Goal: Use online tool/utility: Use online tool/utility

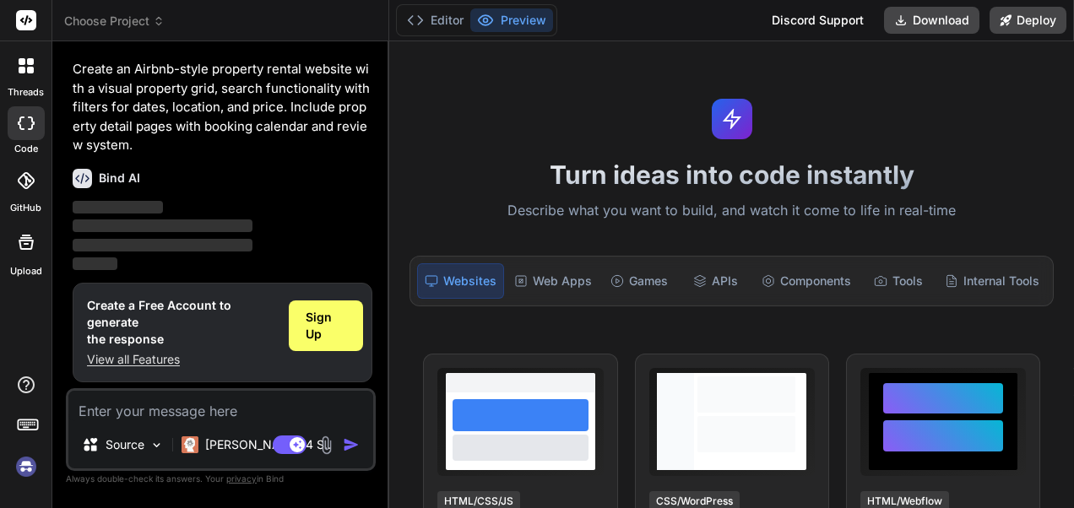
scroll to position [32, 0]
type textarea "x"
click at [723, 285] on div "APIs" at bounding box center [715, 280] width 73 height 35
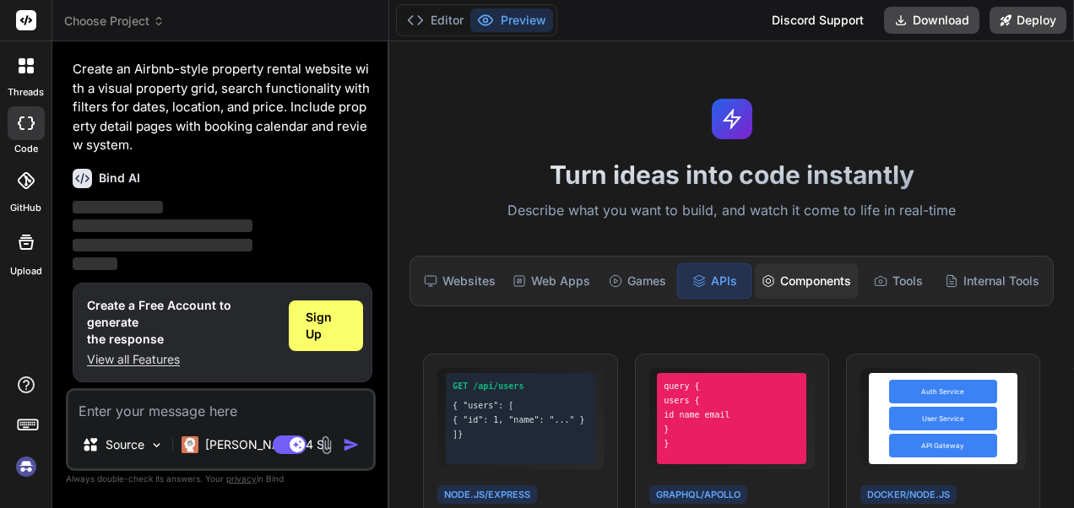
click at [802, 283] on div "Components" at bounding box center [806, 280] width 103 height 35
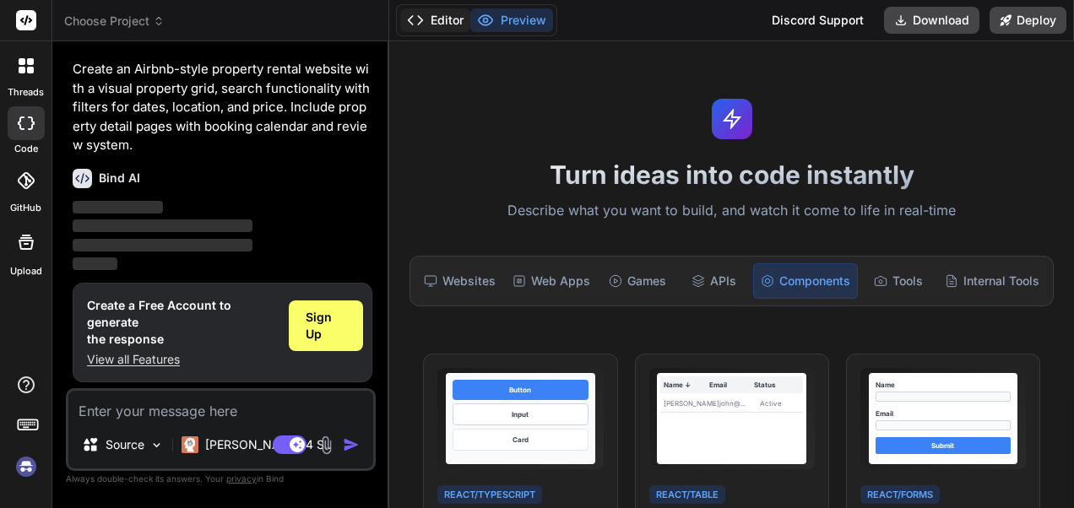
click at [442, 24] on button "Editor" at bounding box center [435, 20] width 70 height 24
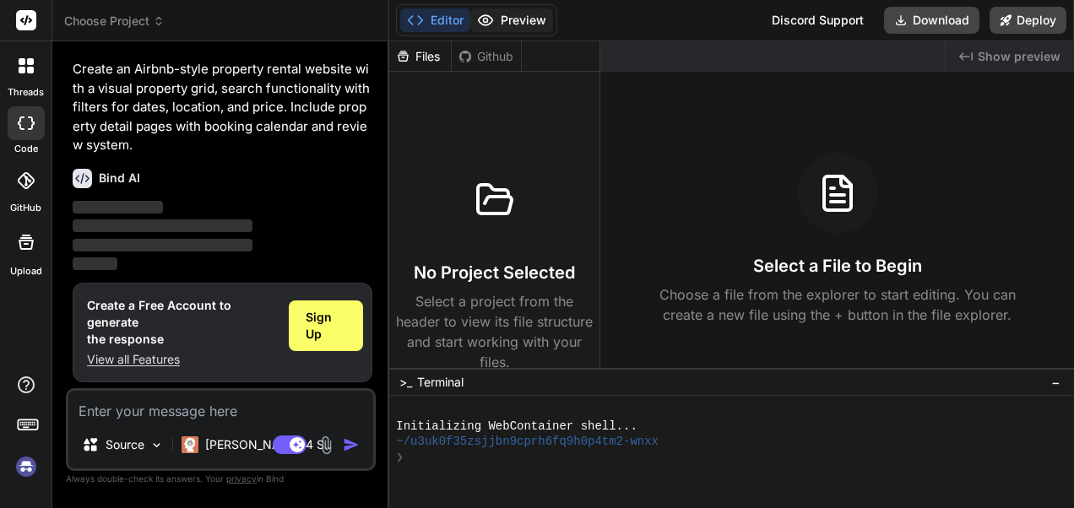
click at [492, 18] on icon at bounding box center [485, 20] width 17 height 17
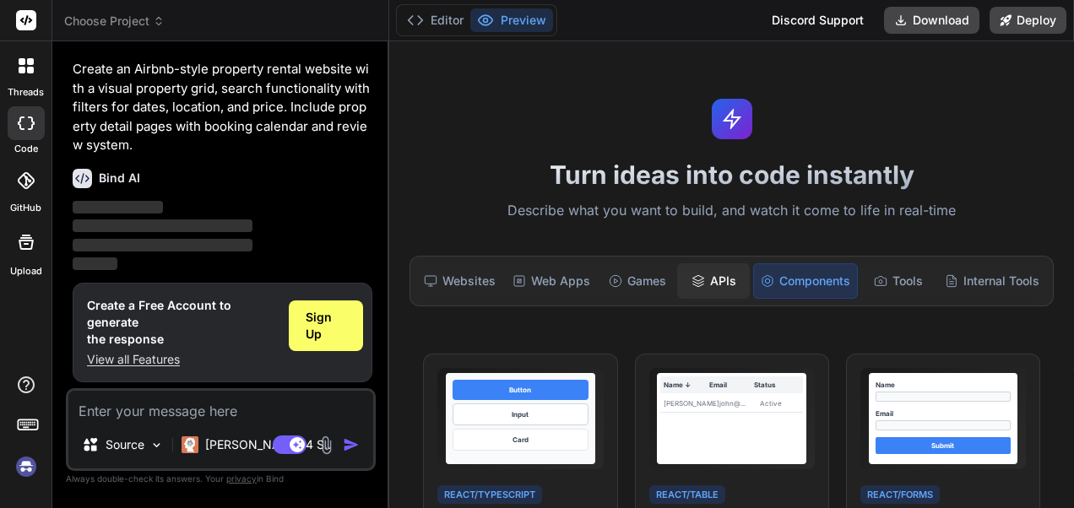
click at [692, 283] on icon at bounding box center [697, 282] width 11 height 3
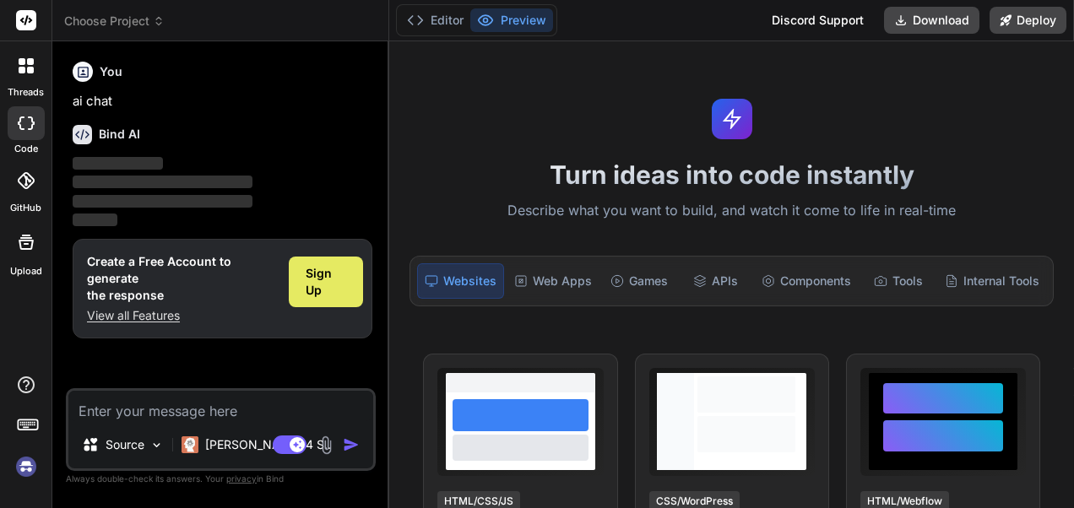
click at [332, 278] on span "Sign Up" at bounding box center [326, 282] width 41 height 34
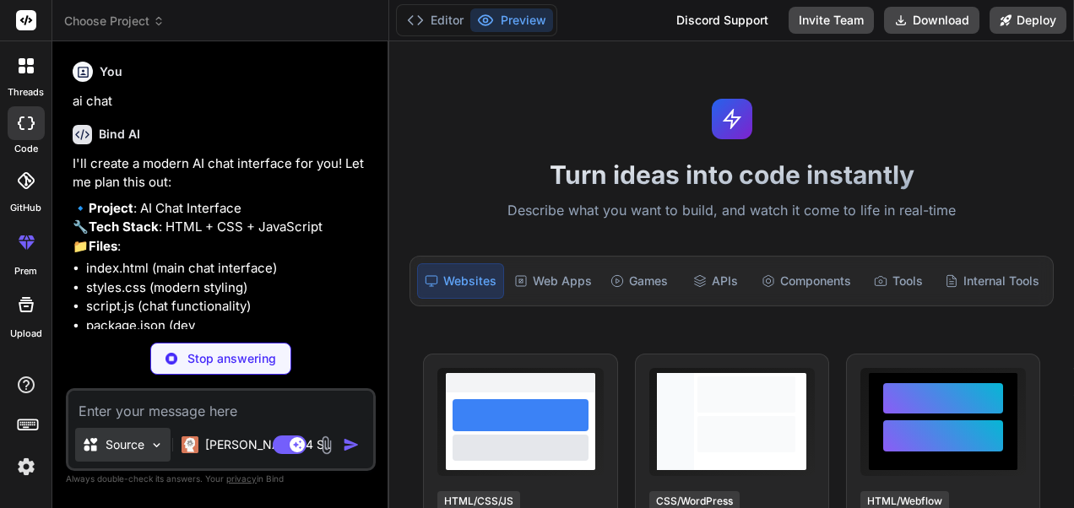
click at [163, 456] on div "Source" at bounding box center [122, 445] width 95 height 34
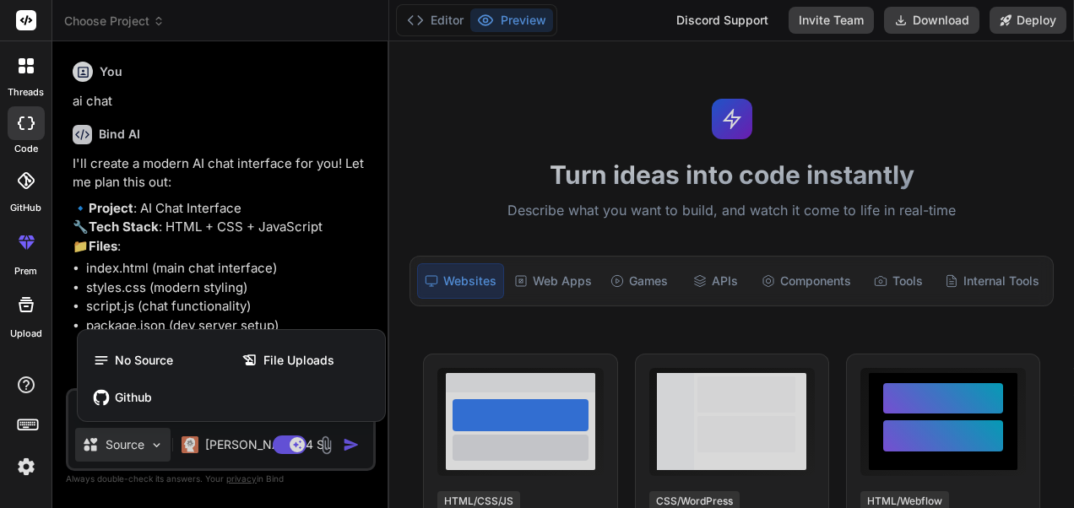
click at [163, 456] on div at bounding box center [537, 254] width 1074 height 508
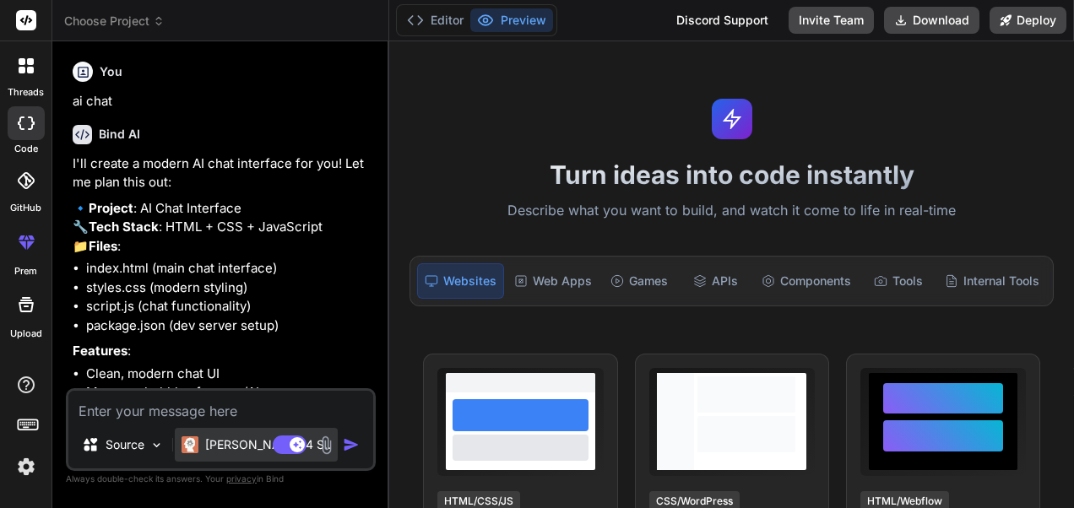
type textarea "x"
click at [311, 317] on li "script.js (chat functionality)" at bounding box center [229, 306] width 286 height 19
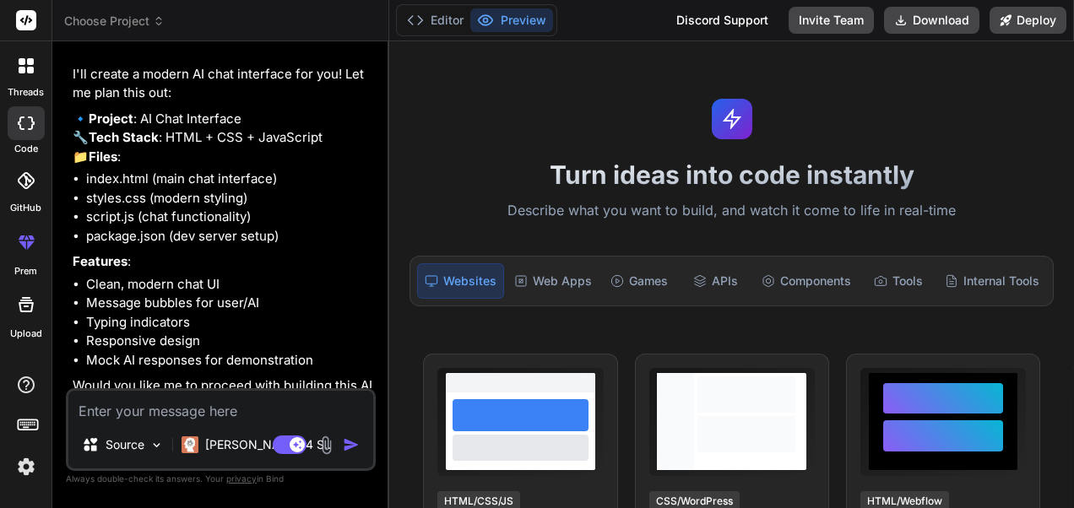
scroll to position [156, 0]
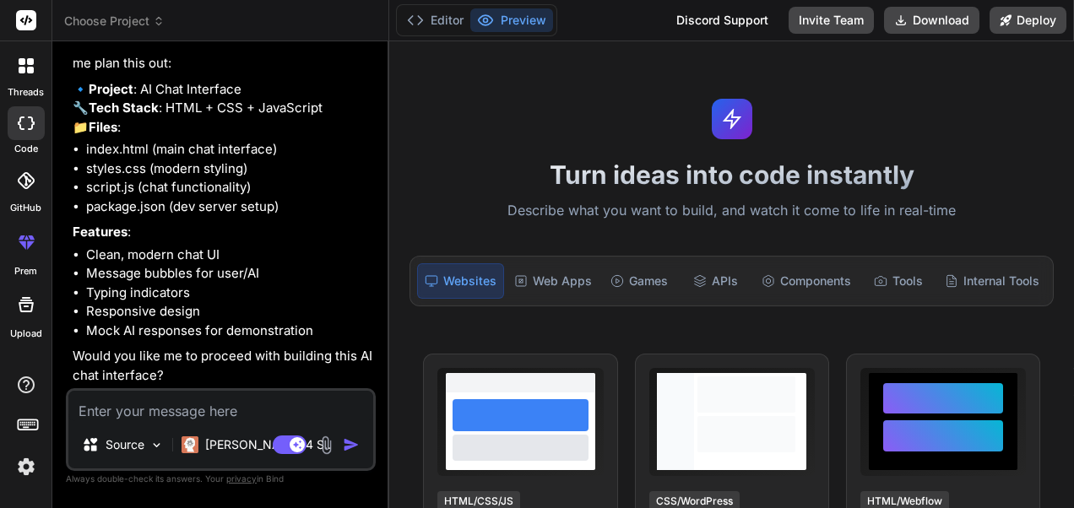
click at [263, 407] on textarea at bounding box center [220, 406] width 305 height 30
type textarea "s"
type textarea "x"
type textarea "st"
type textarea "x"
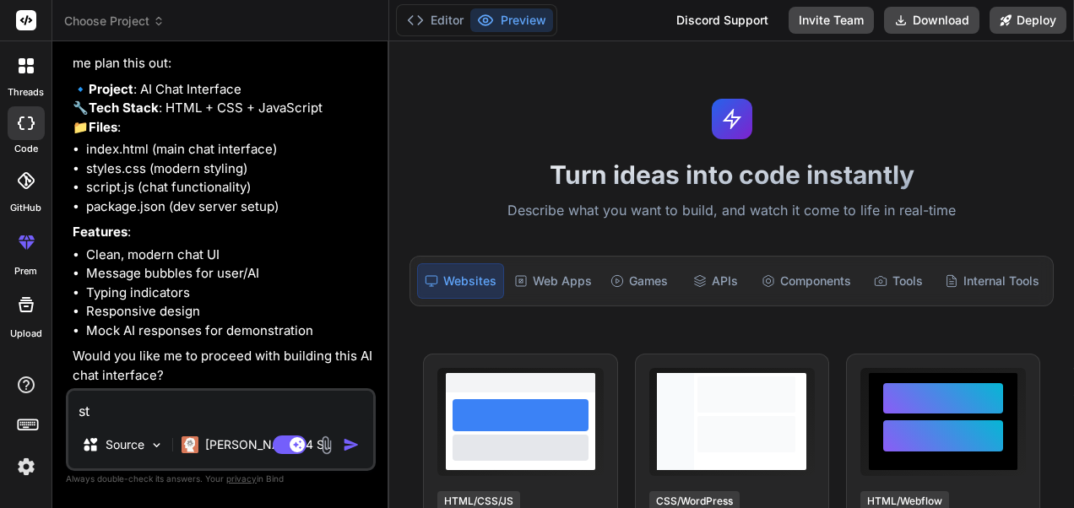
type textarea "sta"
type textarea "x"
type textarea "star"
type textarea "x"
type textarea "start"
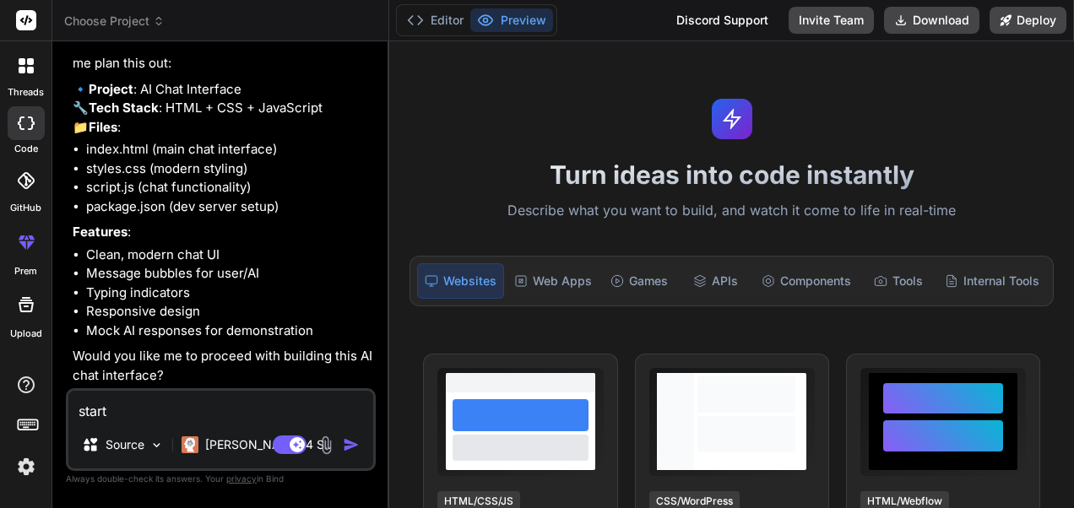
type textarea "x"
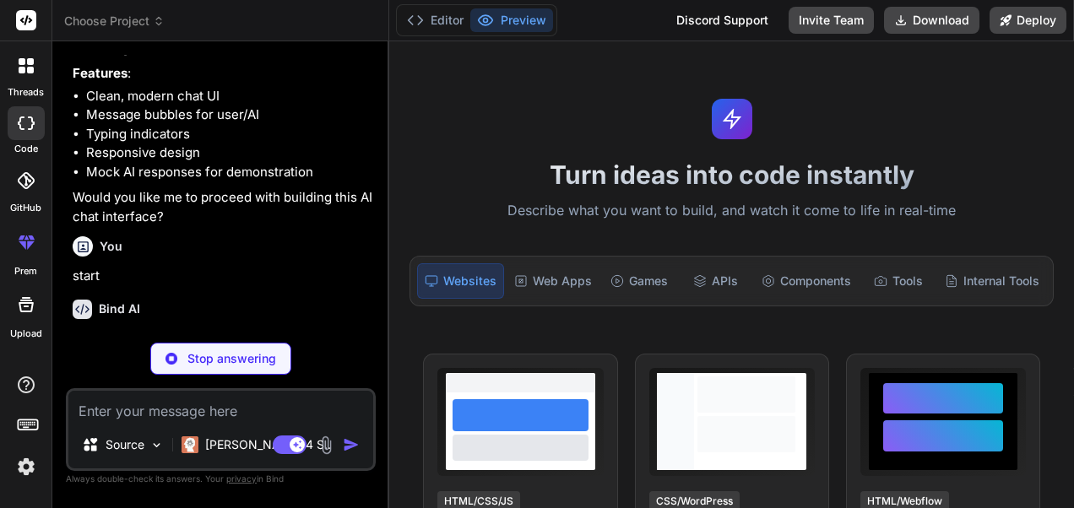
scroll to position [331, 0]
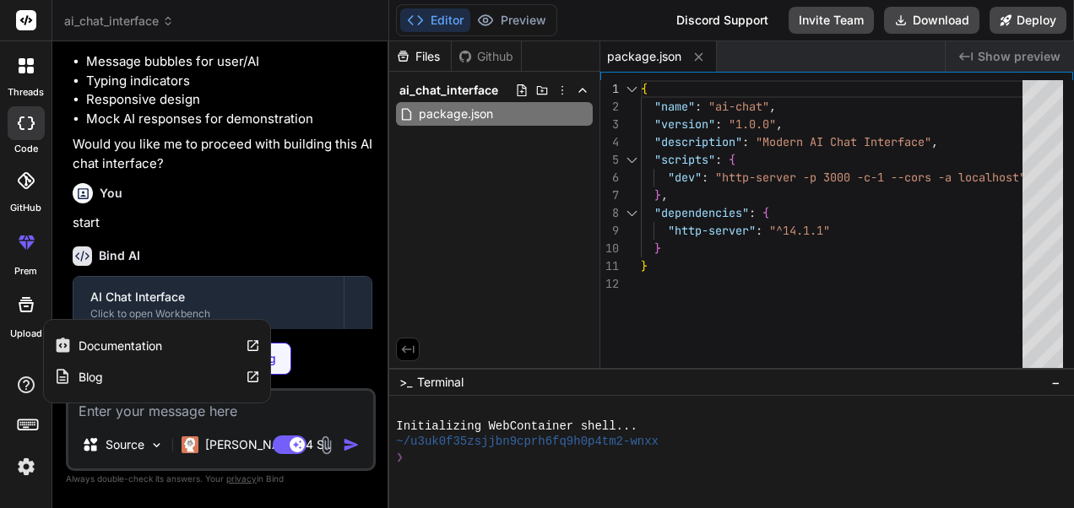
type textarea "x"
type textarea "</html>"
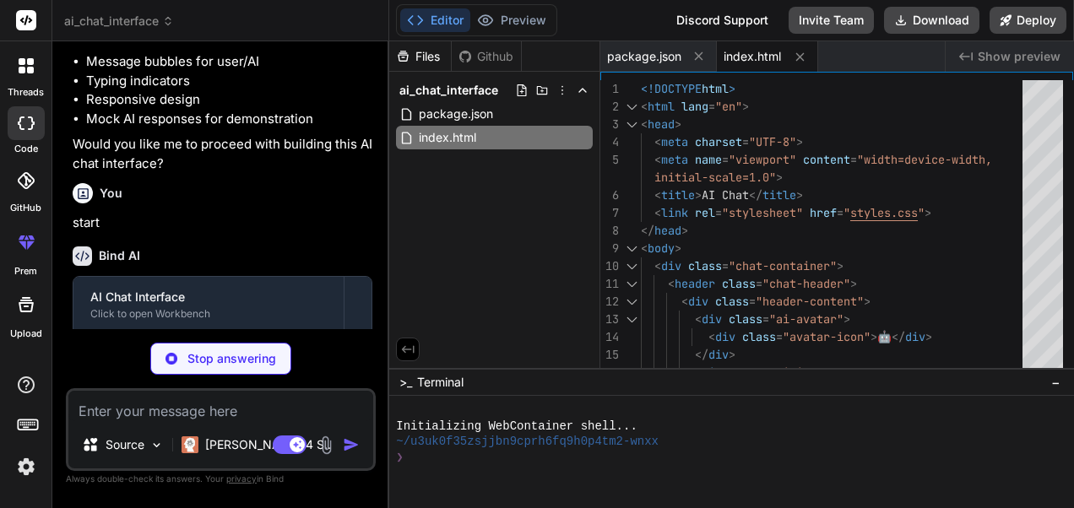
click at [328, 266] on div "Bind AI" at bounding box center [223, 256] width 300 height 19
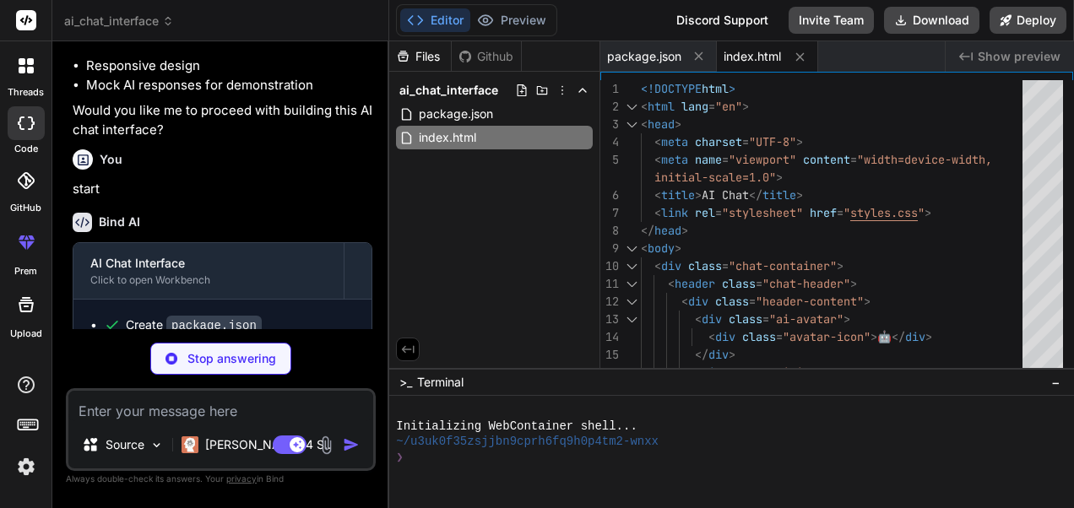
scroll to position [473, 0]
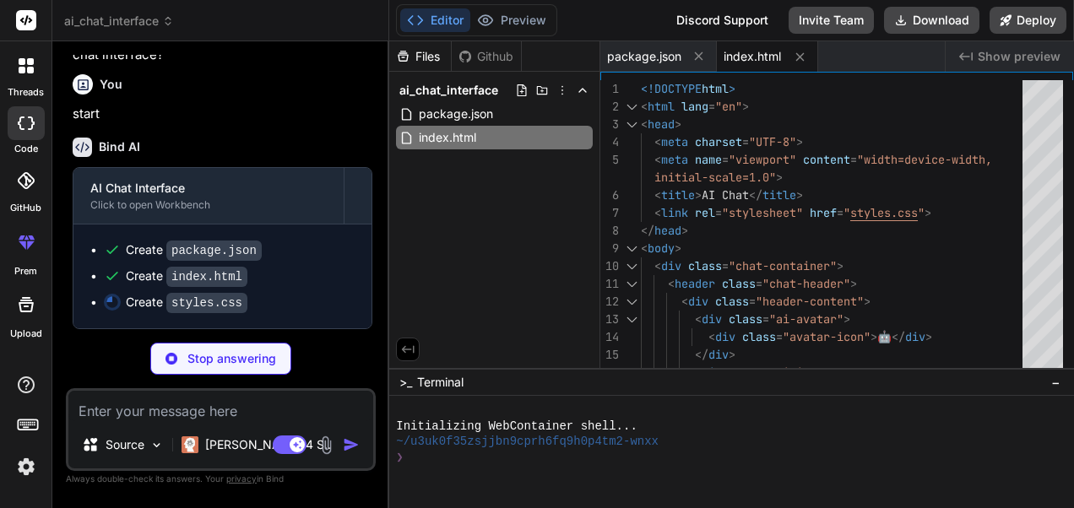
type textarea "x"
type textarea "height: 40px; } }"
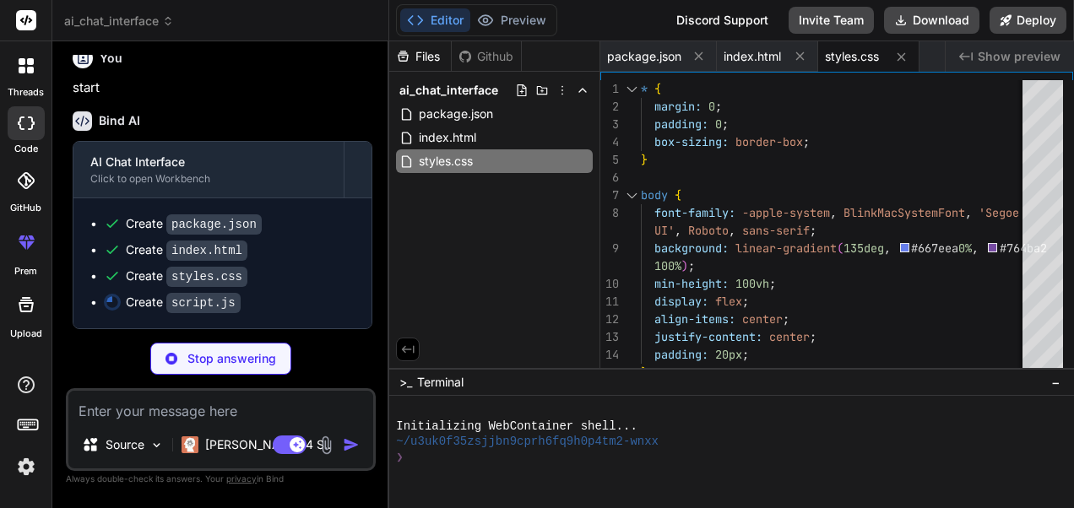
click at [380, 270] on div "Bind AI Web Search Created with Pixso. Code Generator You ai chat Bind AI I'll …" at bounding box center [220, 274] width 337 height 466
click at [248, 137] on div "Bind AI AI Chat Interface Click to open Workbench Create package.json Create in…" at bounding box center [223, 213] width 300 height 231
type textarea "x"
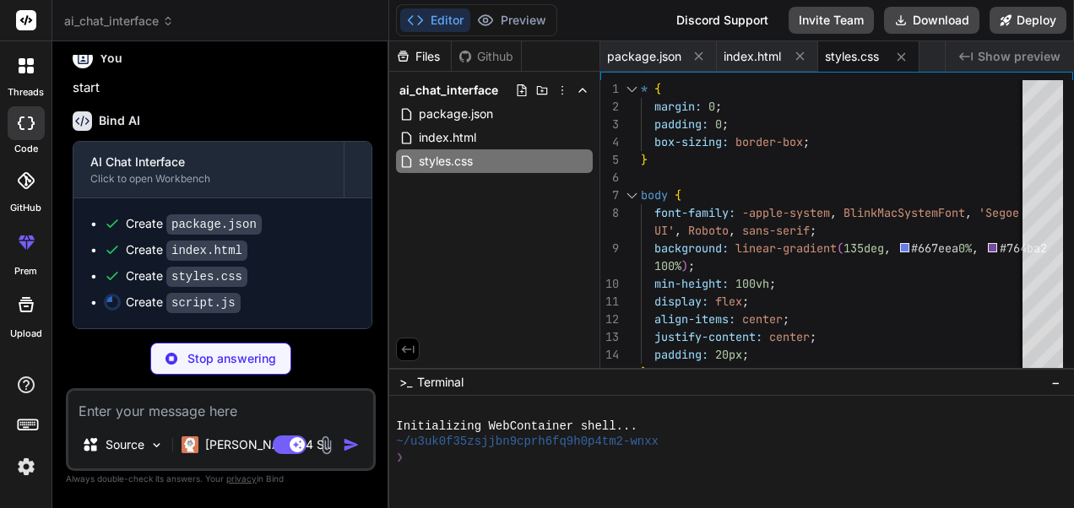
type textarea "// Initialize the chat when the page loads document.addEventListener('DOMConten…"
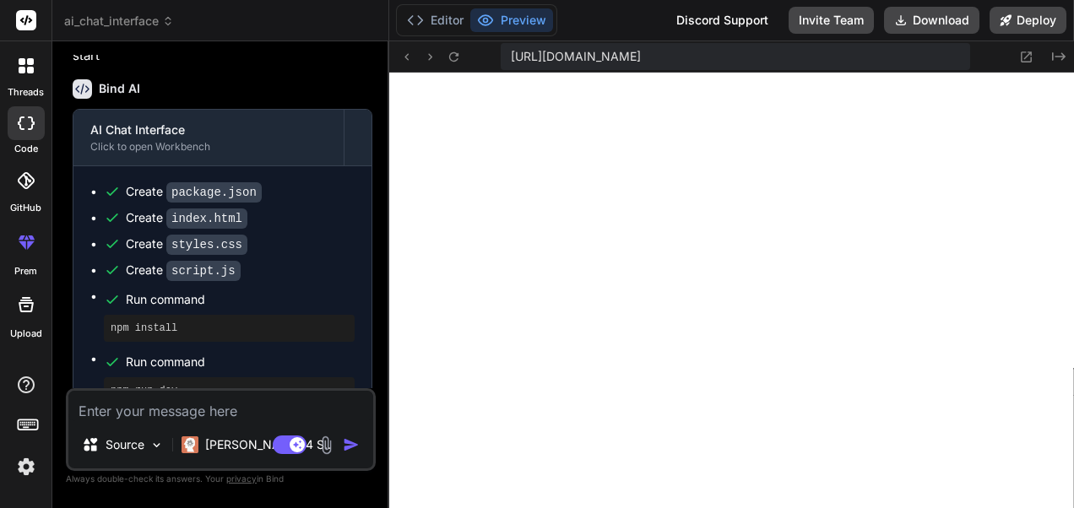
scroll to position [772, 0]
click at [29, 253] on div at bounding box center [26, 242] width 41 height 41
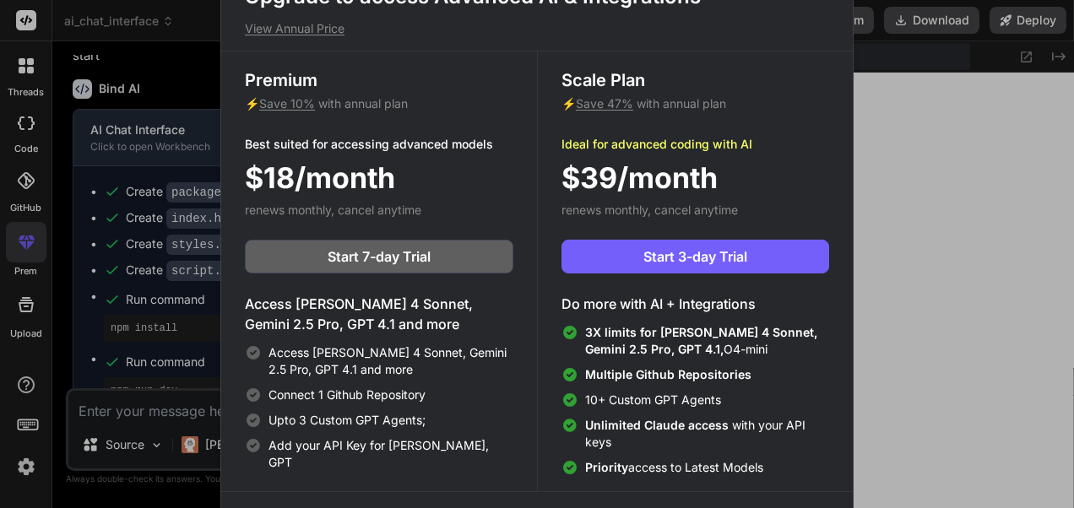
click at [902, 348] on div "Upgrade to access Advanced AI & Integrations View Annual Price Premium ⚡ Save 1…" at bounding box center [537, 254] width 1074 height 508
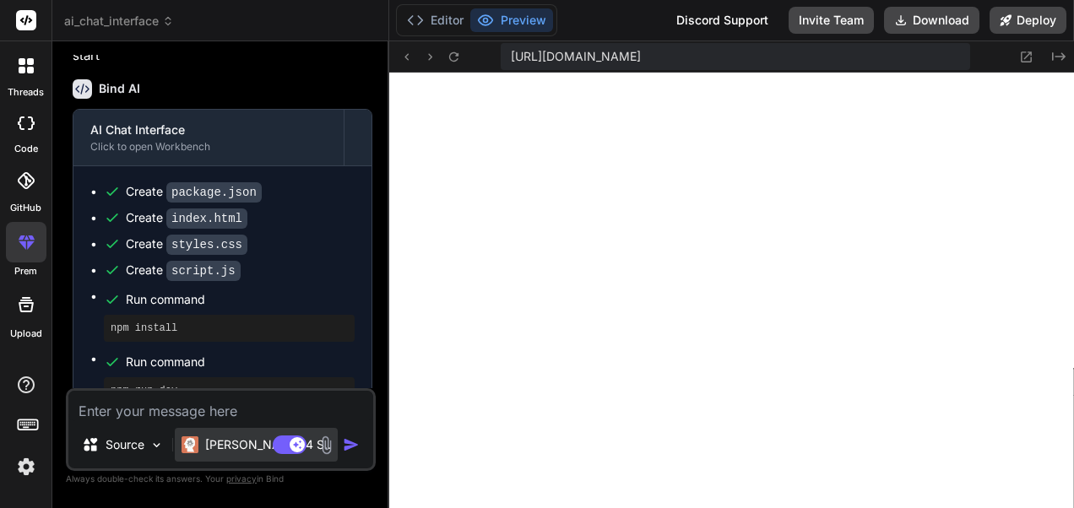
click at [242, 447] on p "[PERSON_NAME] 4 S.." at bounding box center [268, 445] width 126 height 17
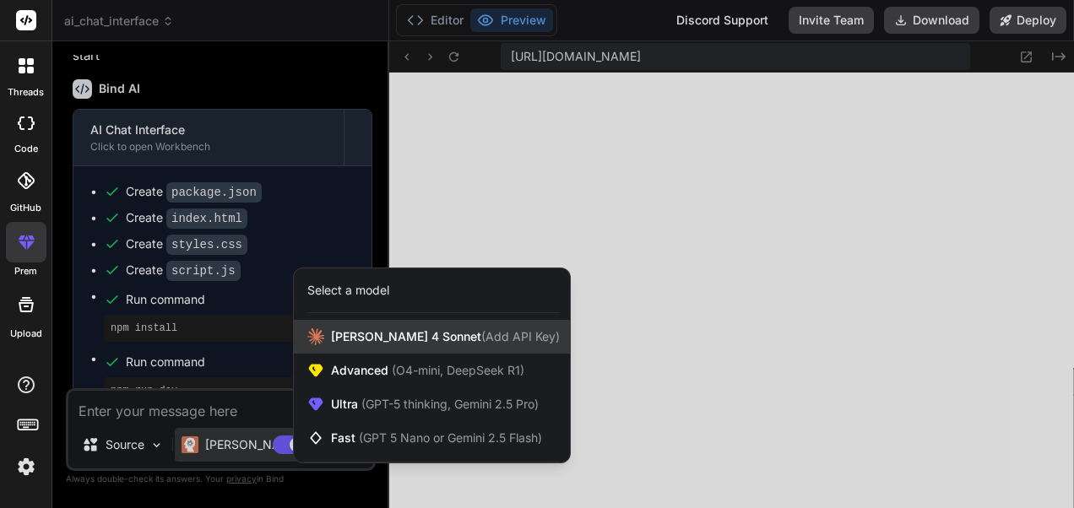
click at [409, 333] on span "Claude 4 Sonnet (Add API Key)" at bounding box center [445, 337] width 229 height 17
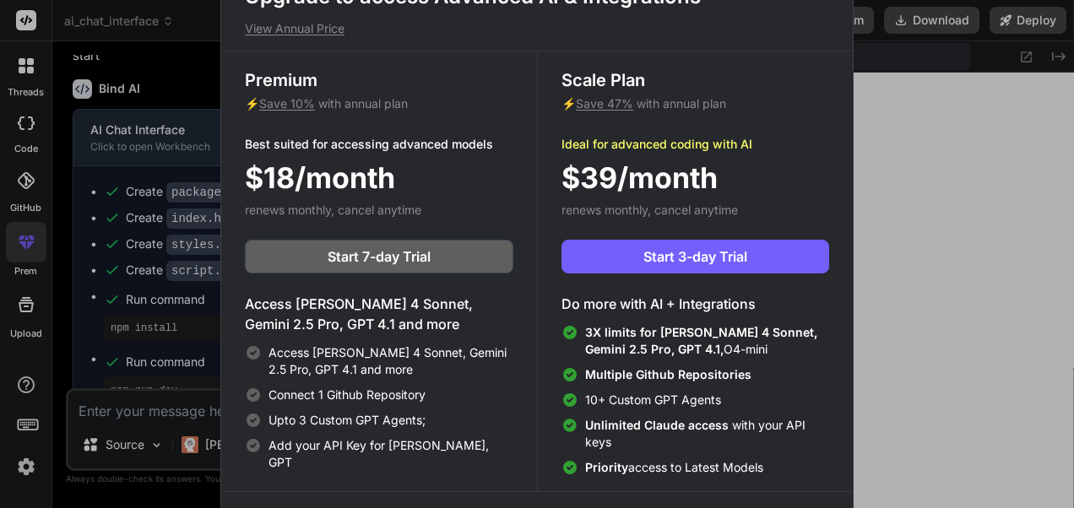
click at [187, 294] on div "Upgrade to access Advanced AI & Integrations View Annual Price Premium ⚡ Save 1…" at bounding box center [537, 254] width 1074 height 508
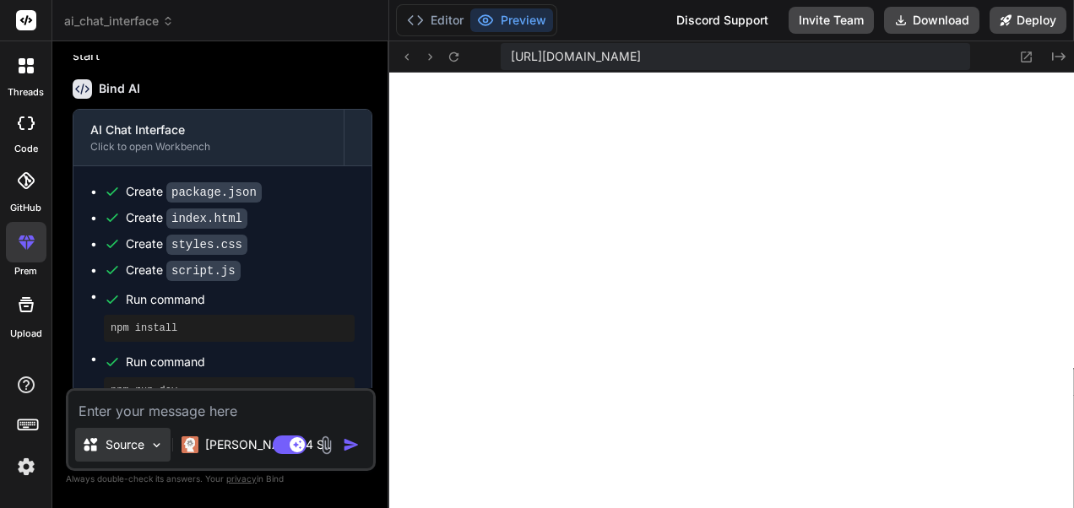
click at [130, 439] on p "Source" at bounding box center [125, 445] width 39 height 17
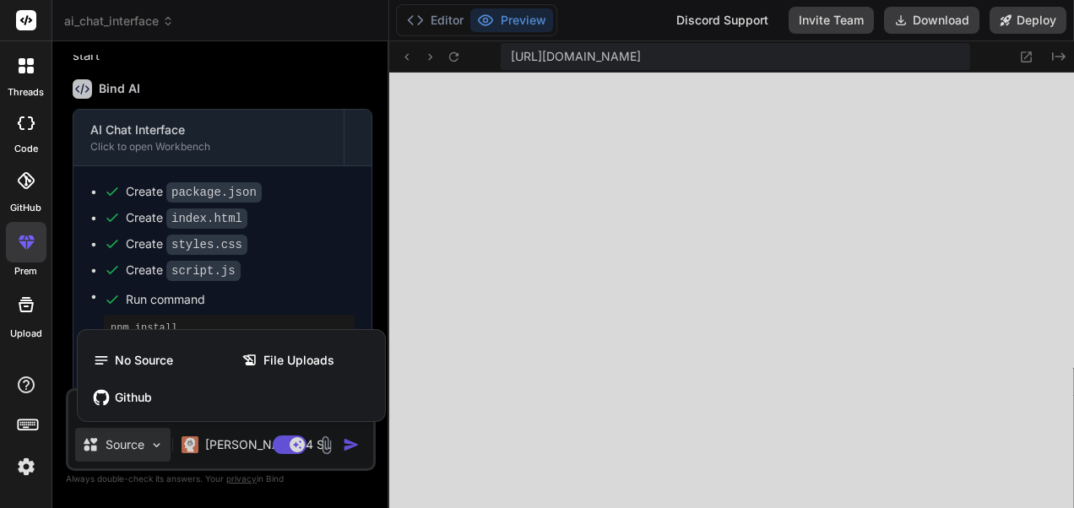
click at [211, 437] on div at bounding box center [537, 254] width 1074 height 508
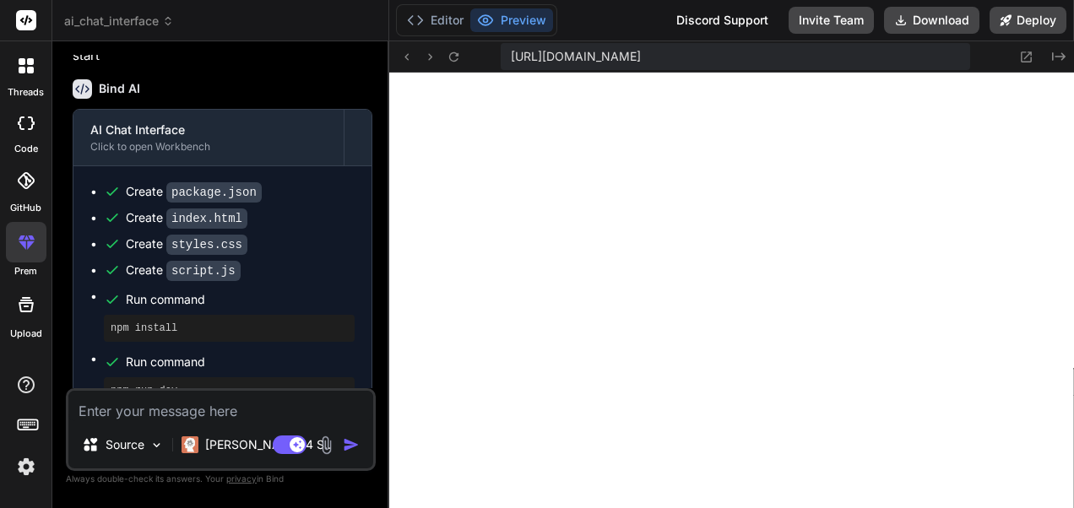
click at [211, 437] on p "[PERSON_NAME] 4 S.." at bounding box center [268, 445] width 126 height 17
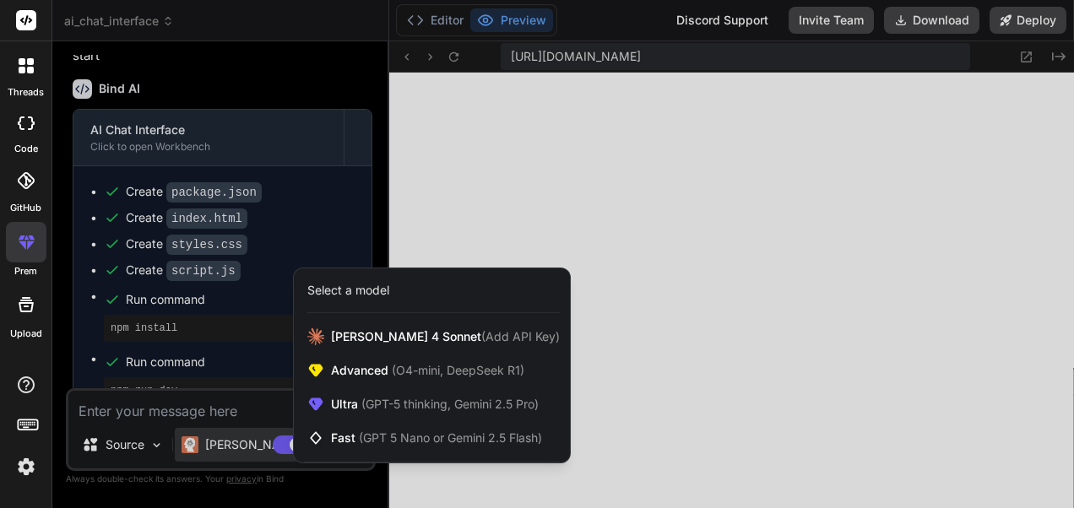
click at [211, 437] on div at bounding box center [537, 254] width 1074 height 508
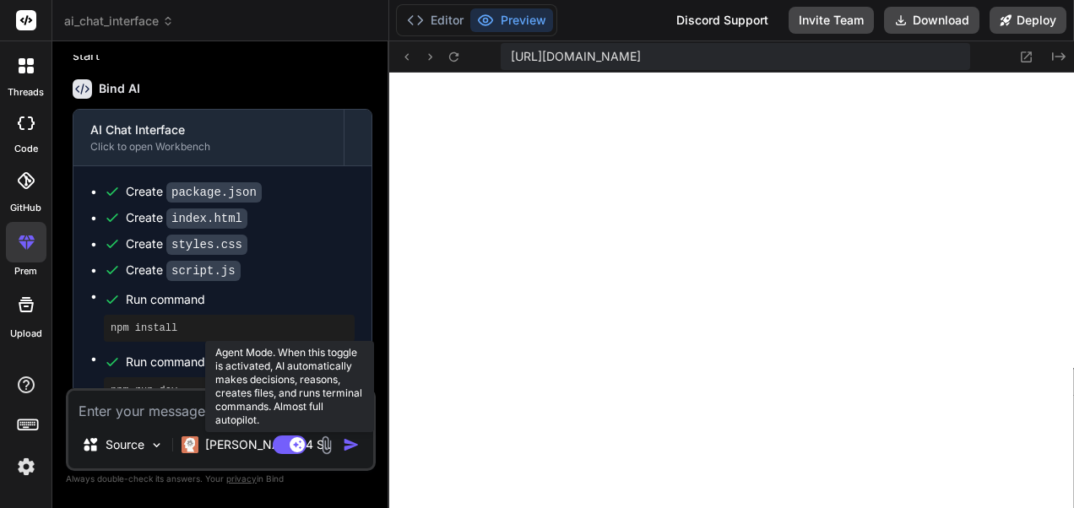
click at [288, 439] on rect at bounding box center [290, 445] width 34 height 19
type textarea "x"
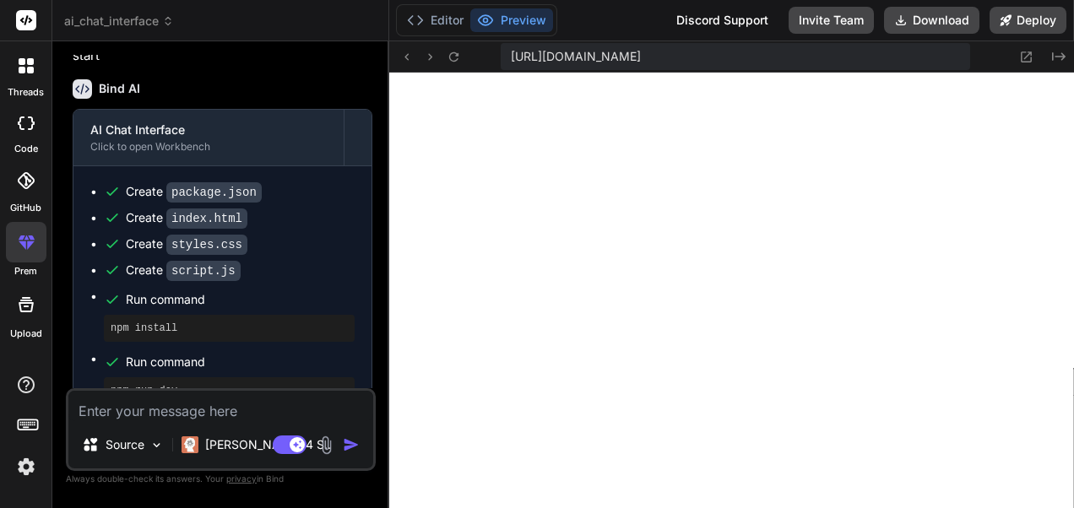
click at [224, 405] on textarea at bounding box center [220, 406] width 305 height 30
type textarea "c"
type textarea "x"
type textarea "co"
type textarea "x"
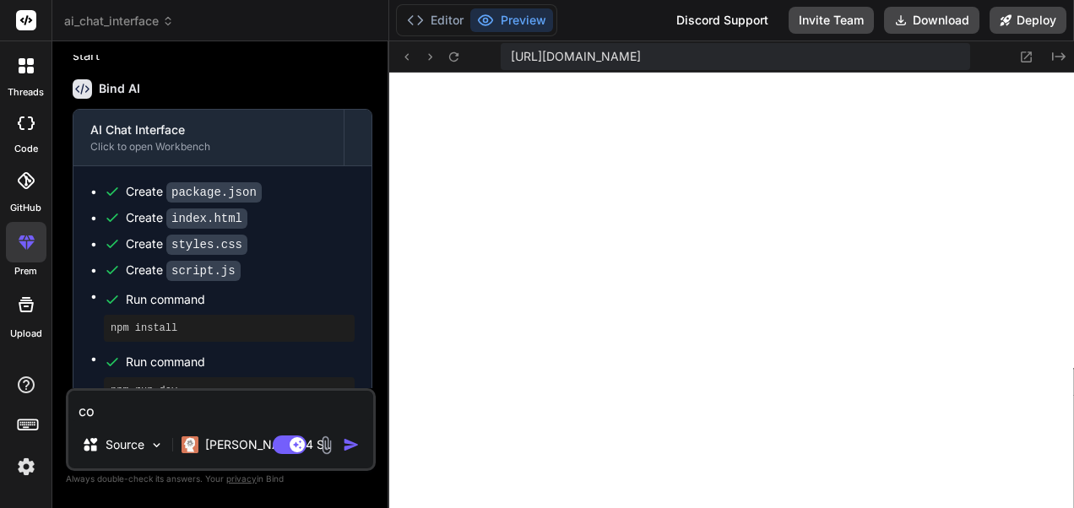
type textarea "con"
type textarea "x"
type textarea "conv"
type textarea "x"
type textarea "conve"
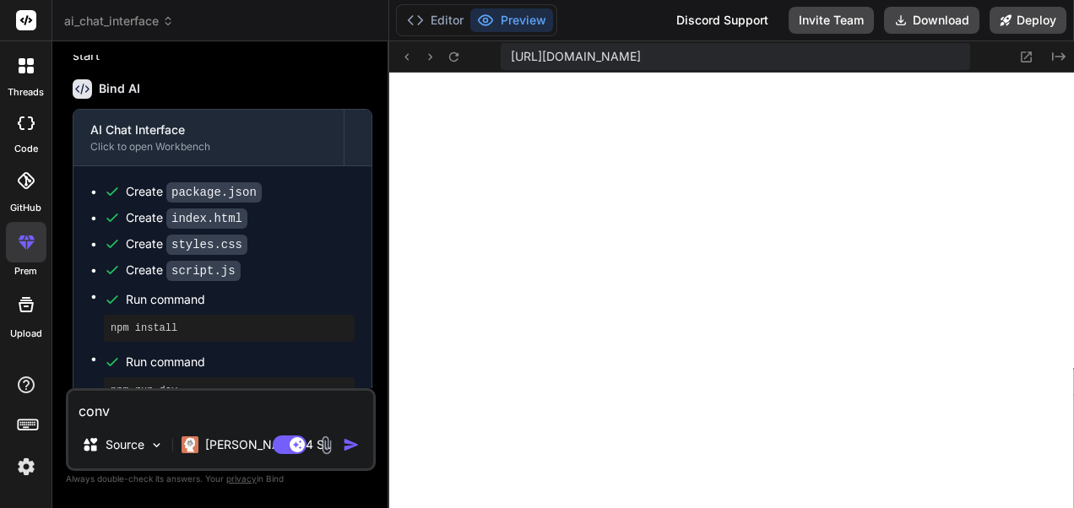
type textarea "x"
type textarea "conver"
type textarea "x"
type textarea "convert"
type textarea "x"
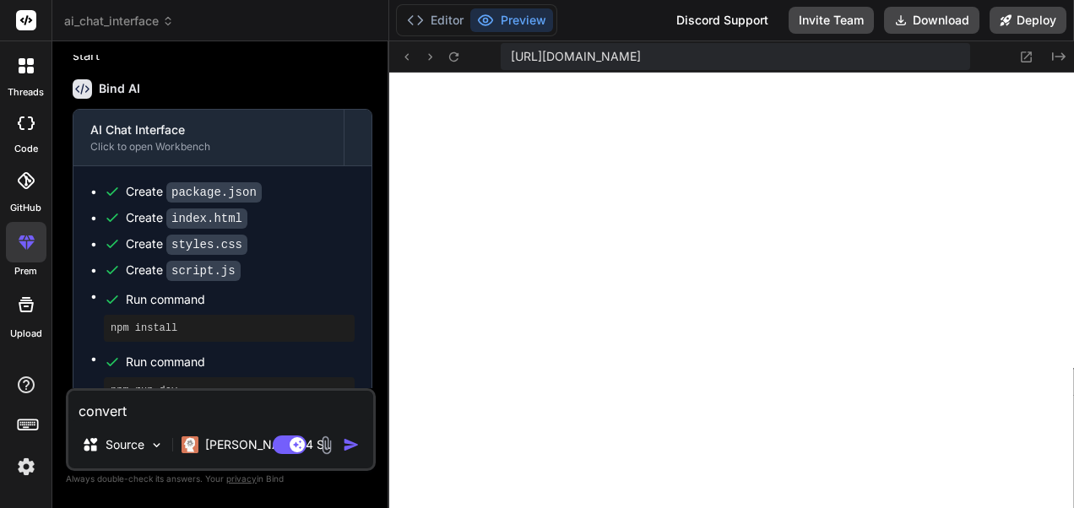
type textarea "convert"
type textarea "x"
type textarea "convert t"
type textarea "x"
type textarea "convert to"
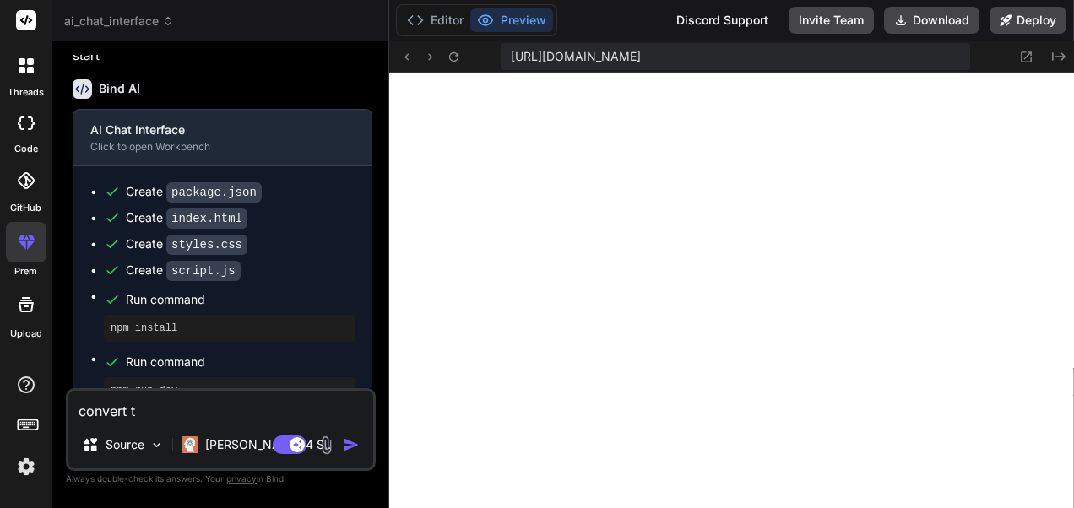
type textarea "x"
type textarea "convert to"
type textarea "x"
type textarea "convert to r"
type textarea "x"
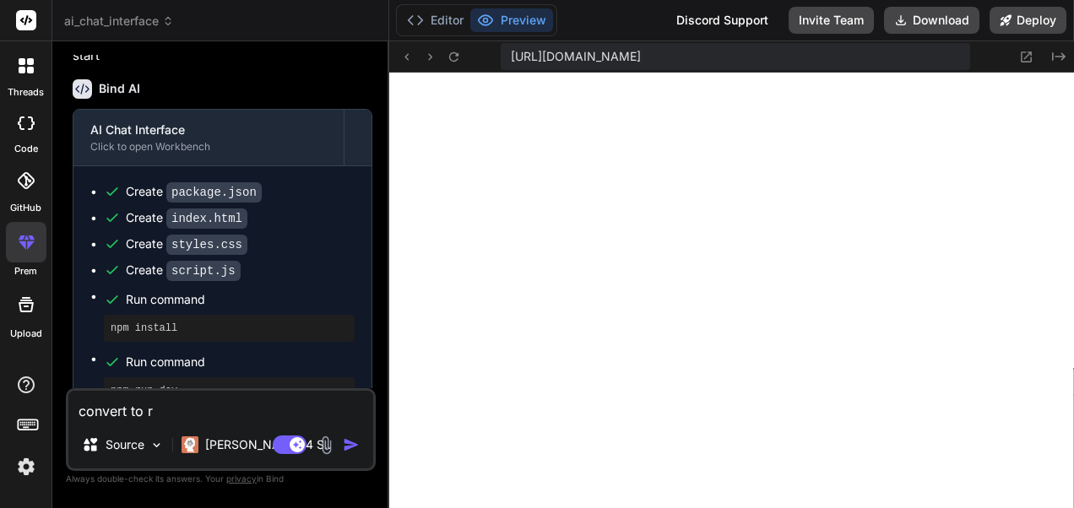
type textarea "convert to re"
type textarea "x"
type textarea "convert to rea"
type textarea "x"
type textarea "convert to real"
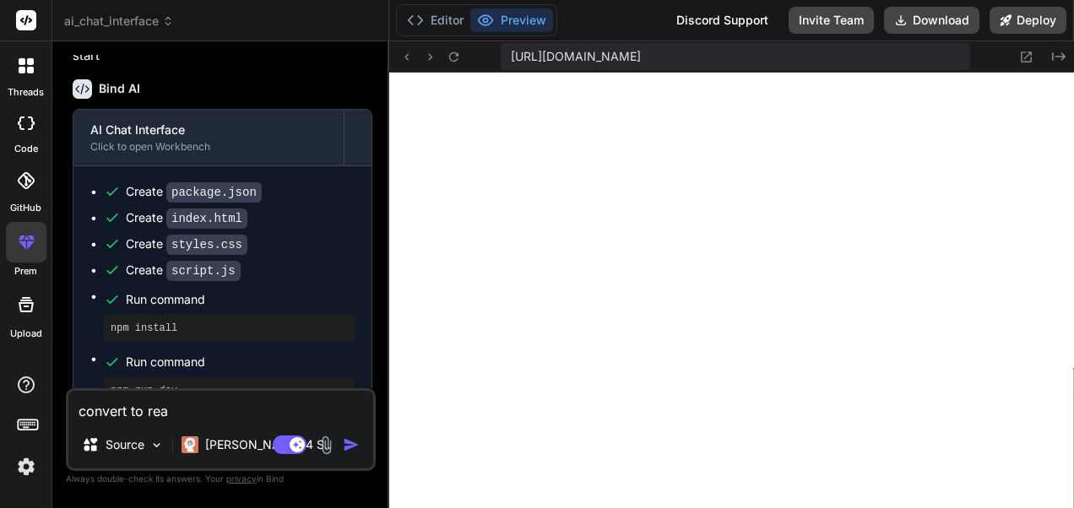
type textarea "x"
type textarea "convert to real"
type textarea "x"
type textarea "convert to real a"
type textarea "x"
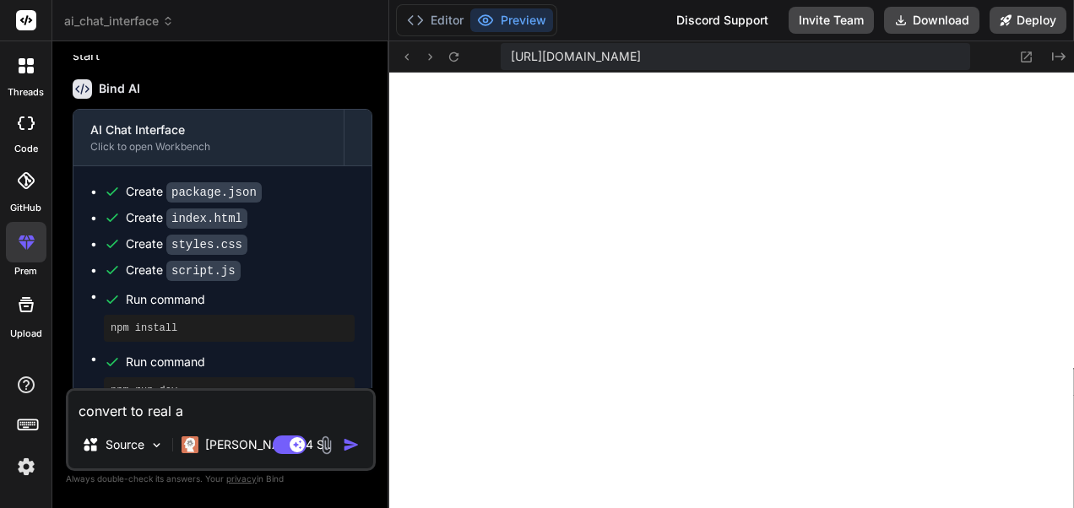
type textarea "convert to real ai"
type textarea "x"
type textarea "convert to real ai"
type textarea "x"
type textarea "convert to real ai u"
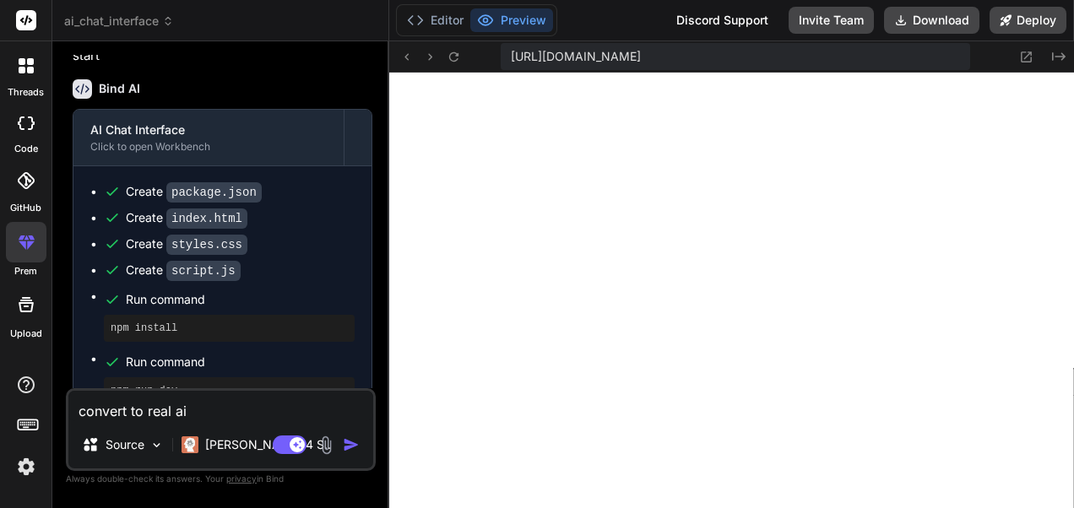
type textarea "x"
type textarea "convert to real ai use"
type textarea "x"
type textarea "convert to real ai use"
type textarea "x"
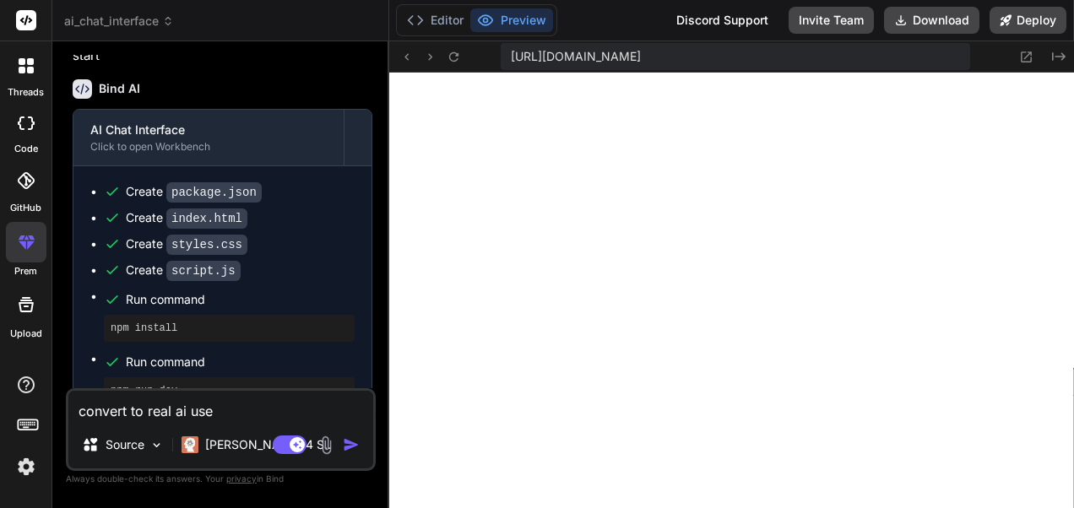
type textarea "convert to real ai use g"
type textarea "x"
type textarea "convert to real ai use ge"
type textarea "x"
type textarea "convert to real ai use gem"
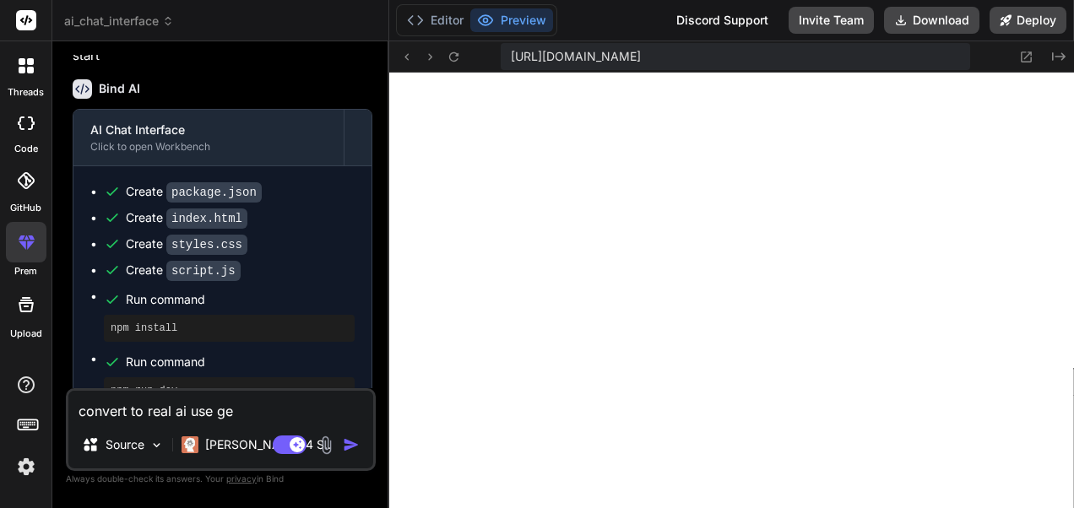
type textarea "x"
type textarea "convert to real ai use geme"
type textarea "x"
type textarea "convert to real ai use gemen"
type textarea "x"
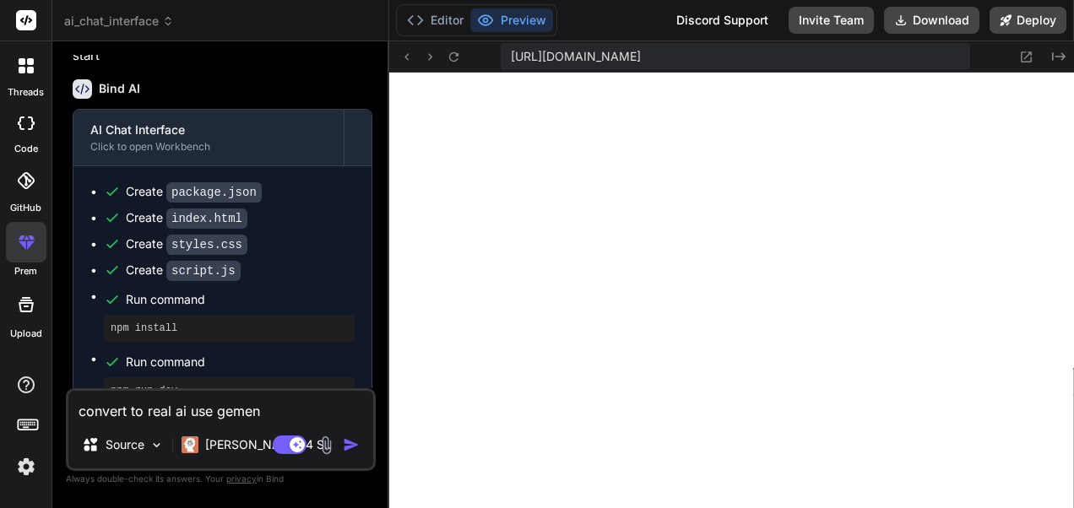
type textarea "convert to real ai use gemeni"
type textarea "x"
type textarea "convert to real ai use gemeni"
type textarea "x"
type textarea "convert to real ai use gemeni a"
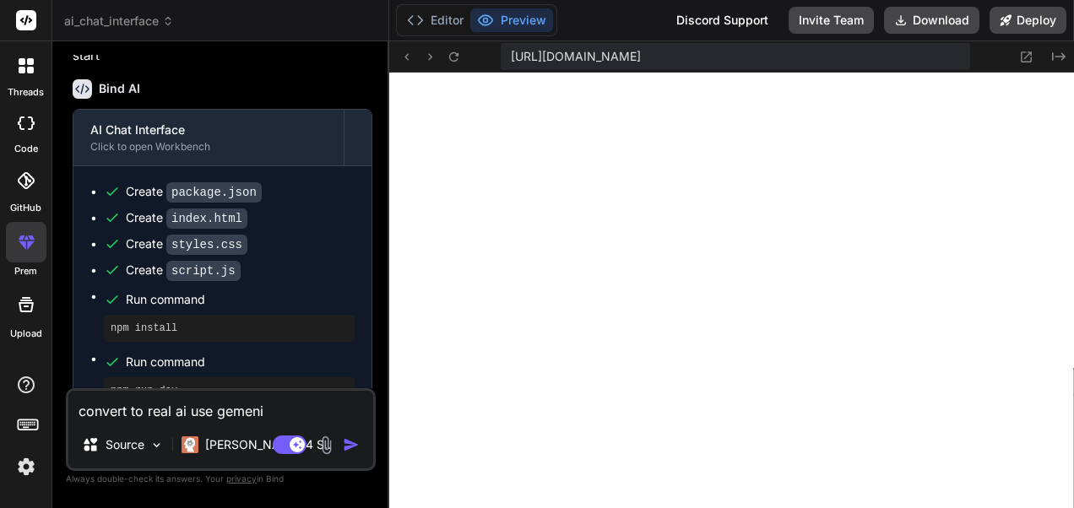
type textarea "x"
type textarea "convert to real ai use gemeni ap"
type textarea "x"
type textarea "convert to real ai use gemeni api"
type textarea "x"
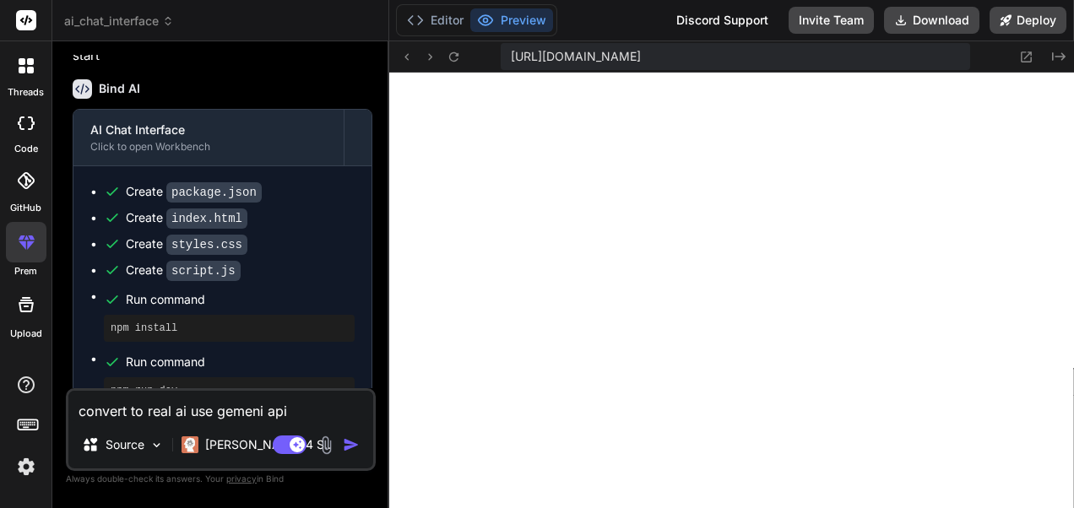
type textarea "convert to real ai use gemeni api"
type textarea "x"
type textarea "convert to real ai use gemeni api k"
type textarea "x"
type textarea "convert to real ai use gemeni api ke"
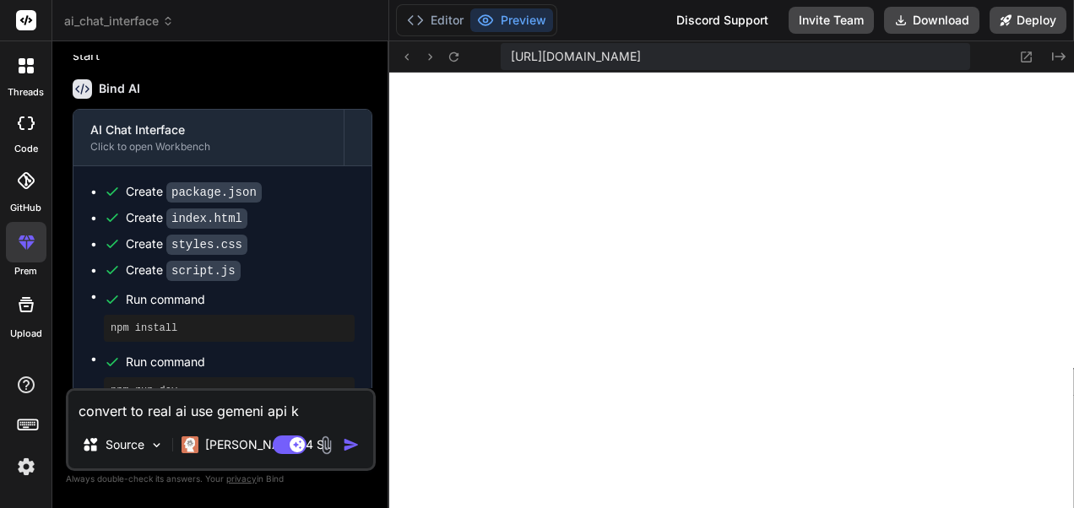
type textarea "x"
type textarea "convert to real ai use gemeni api key"
type textarea "x"
type textarea "convert to real ai use gemeni api key"
type textarea "x"
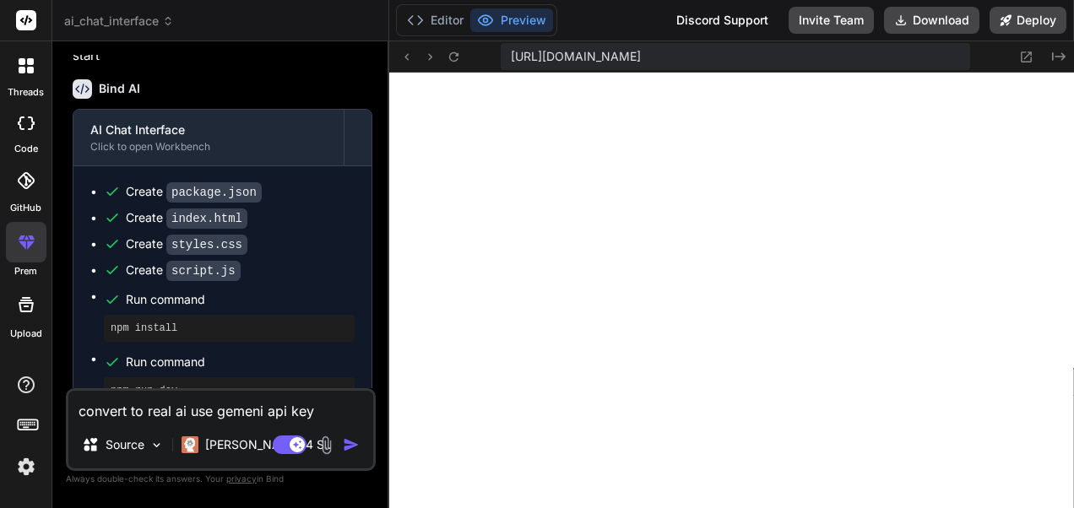
paste textarea "AIzaSyDsw6ox_fmME37xw9qQhmv6MJW53CD7O68"
type textarea "convert to real ai use gemeni api key AIzaSyDsw6ox_fmME37xw9qQhmv6MJW53CD7O68"
type textarea "x"
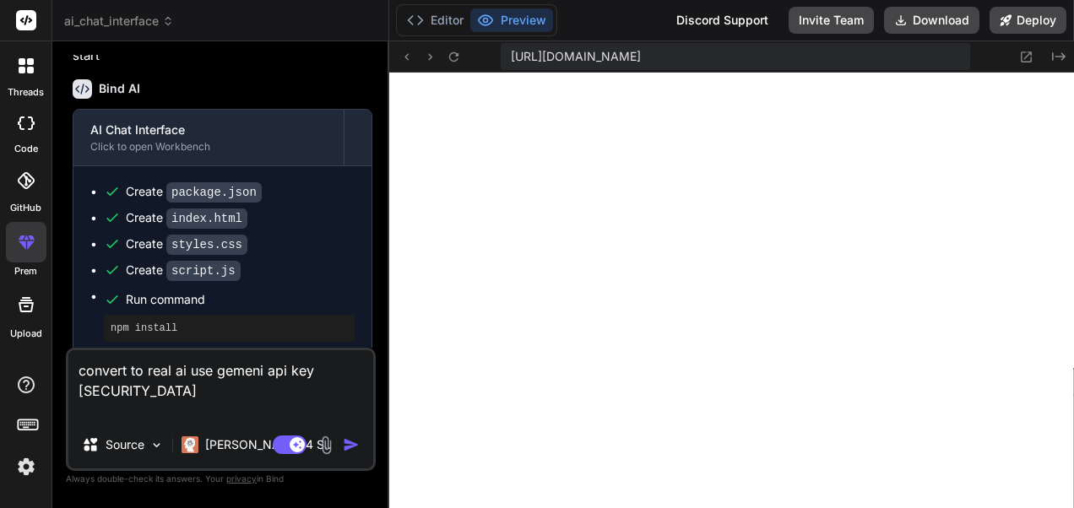
type textarea "convert to real ai use gemeni api key AIzaSyDsw6ox_fmME37xw9qQhmv6MJW53CD7O68"
type textarea "x"
type textarea "convert to real ai use gemeni api key AIzaSyDsw6ox_fmME37xw9qQhmv6MJW53CD7O68 a"
type textarea "x"
type textarea "convert to real ai use gemeni api key AIzaSyDsw6ox_fmME37xw9qQhmv6MJW53CD7O68 an"
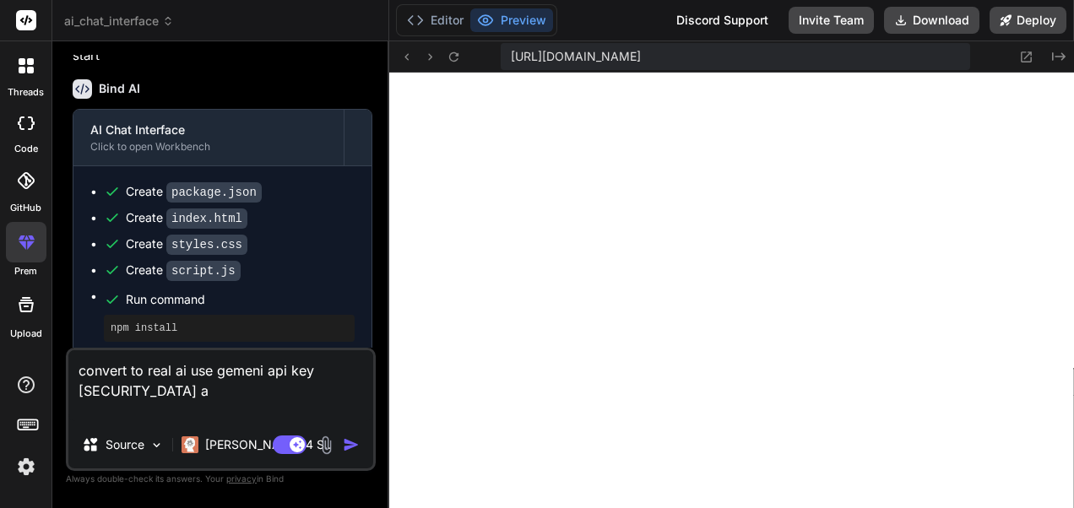
type textarea "x"
type textarea "convert to real ai use gemeni api key AIzaSyDsw6ox_fmME37xw9qQhmv6MJW53CD7O68 a…"
type textarea "x"
type textarea "convert to real ai use gemeni api key AIzaSyDsw6ox_fmME37xw9qQhmv6MJW53CD7O68 a…"
type textarea "x"
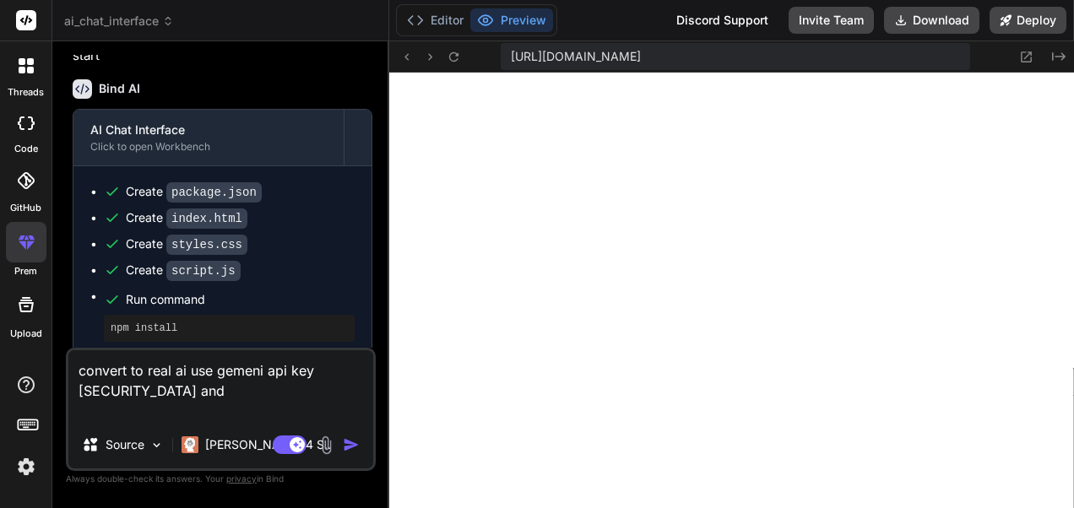
type textarea "convert to real ai use gemeni api key AIzaSyDsw6ox_fmME37xw9qQhmv6MJW53CD7O68 a…"
type textarea "x"
type textarea "convert to real ai use gemeni api key AIzaSyDsw6ox_fmME37xw9qQhmv6MJW53CD7O68 a…"
type textarea "x"
type textarea "convert to real ai use gemeni api key AIzaSyDsw6ox_fmME37xw9qQhmv6MJW53CD7O68 a…"
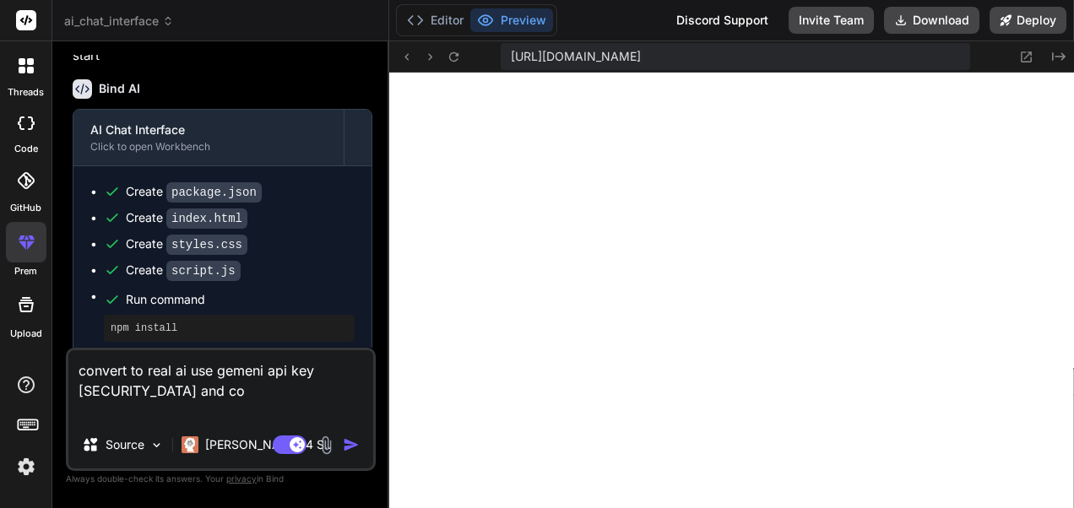
type textarea "x"
type textarea "convert to real ai use gemeni api key AIzaSyDsw6ox_fmME37xw9qQhmv6MJW53CD7O68 a…"
type textarea "x"
type textarea "convert to real ai use gemeni api key AIzaSyDsw6ox_fmME37xw9qQhmv6MJW53CD7O68 a…"
type textarea "x"
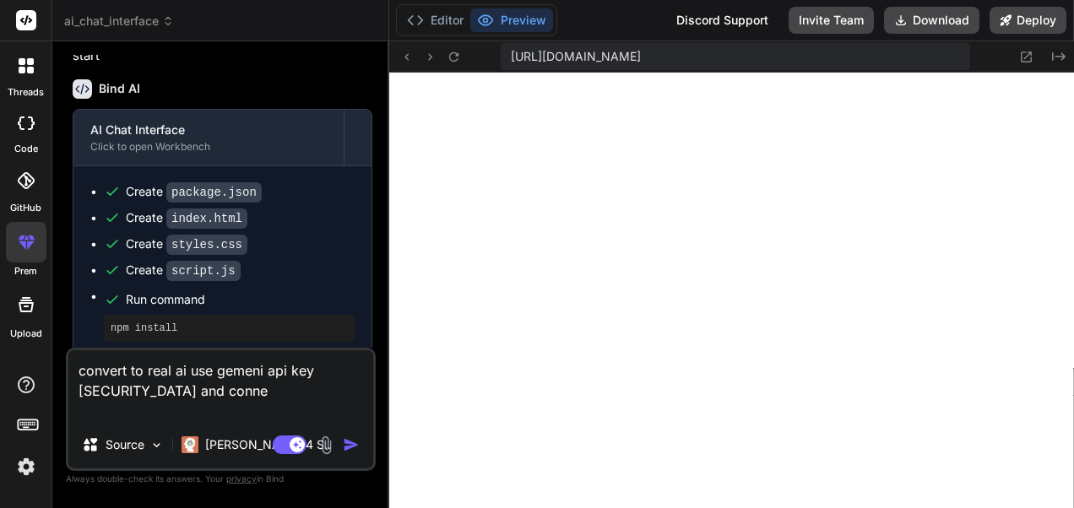
type textarea "convert to real ai use gemeni api key AIzaSyDsw6ox_fmME37xw9qQhmv6MJW53CD7O68 a…"
type textarea "x"
type textarea "convert to real ai use gemeni api key AIzaSyDsw6ox_fmME37xw9qQhmv6MJW53CD7O68 a…"
type textarea "x"
type textarea "convert to real ai use gemeni api key AIzaSyDsw6ox_fmME37xw9qQhmv6MJW53CD7O68 a…"
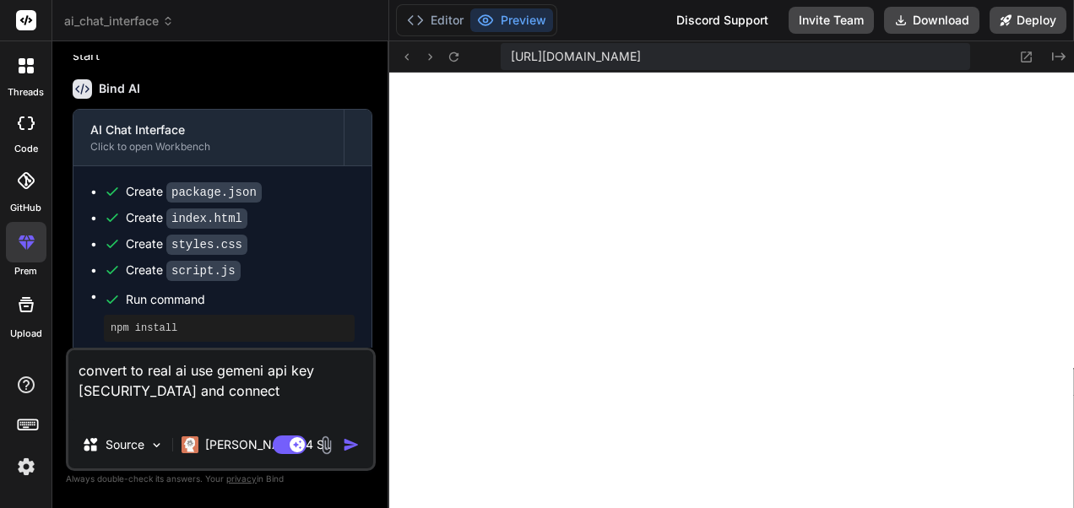
type textarea "x"
type textarea "convert to real ai use gemeni api key AIzaSyDsw6ox_fmME37xw9qQhmv6MJW53CD7O68 a…"
type textarea "x"
type textarea "convert to real ai use gemeni api key AIzaSyDsw6ox_fmME37xw9qQhmv6MJW53CD7O68 a…"
type textarea "x"
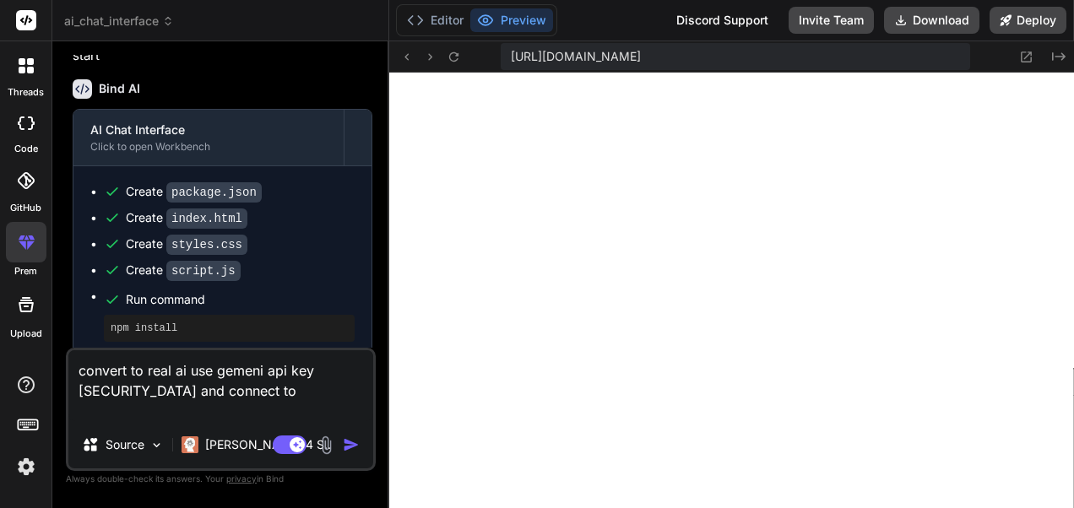
type textarea "convert to real ai use gemeni api key AIzaSyDsw6ox_fmME37xw9qQhmv6MJW53CD7O68 a…"
type textarea "x"
type textarea "convert to real ai use gemeni api key AIzaSyDsw6ox_fmME37xw9qQhmv6MJW53CD7O68 a…"
type textarea "x"
type textarea "convert to real ai use gemeni api key AIzaSyDsw6ox_fmME37xw9qQhmv6MJW53CD7O68 a…"
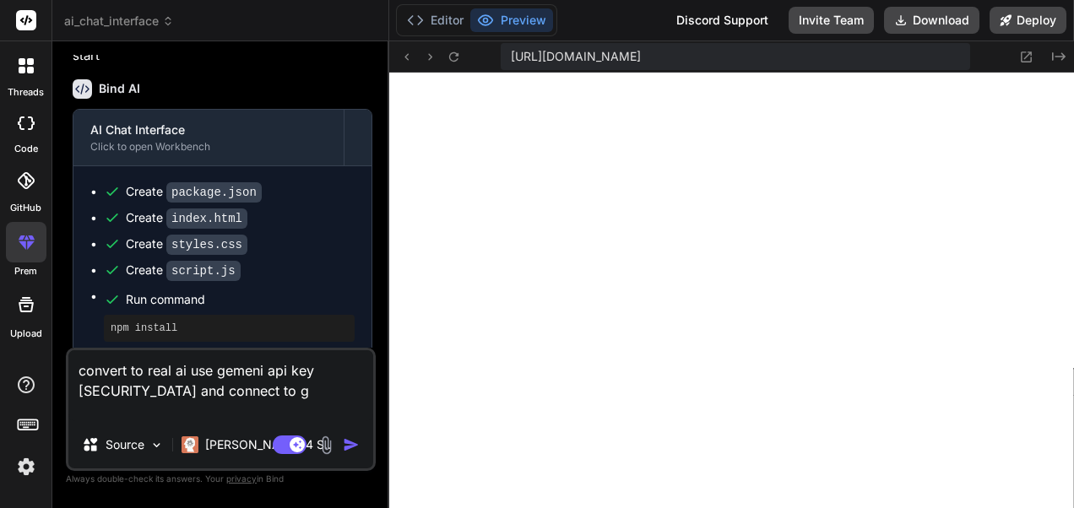
type textarea "x"
type textarea "convert to real ai use gemeni api key AIzaSyDsw6ox_fmME37xw9qQhmv6MJW53CD7O68 a…"
type textarea "x"
type textarea "convert to real ai use gemeni api key AIzaSyDsw6ox_fmME37xw9qQhmv6MJW53CD7O68 a…"
type textarea "x"
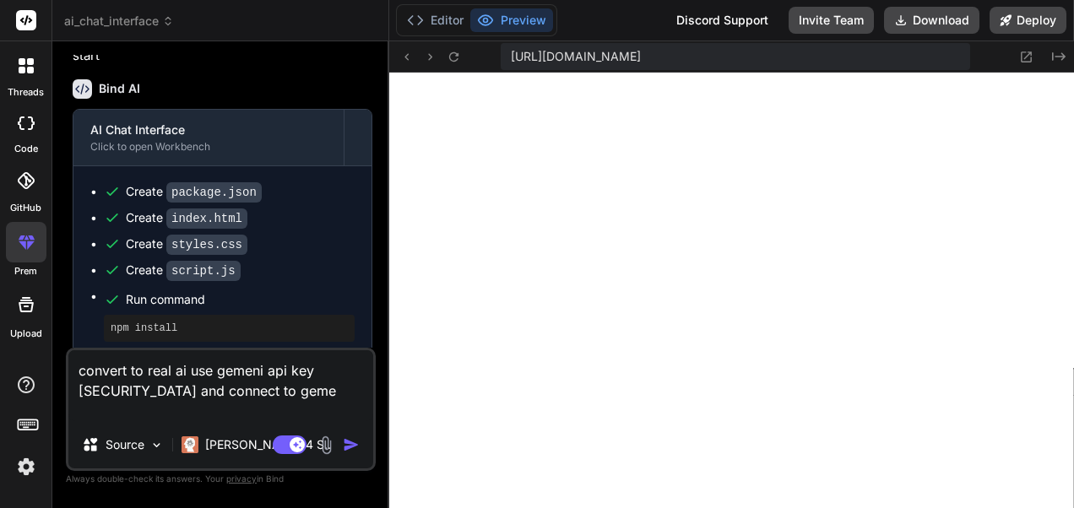
type textarea "convert to real ai use gemeni api key AIzaSyDsw6ox_fmME37xw9qQhmv6MJW53CD7O68 a…"
type textarea "x"
type textarea "convert to real ai use gemeni api key AIzaSyDsw6ox_fmME37xw9qQhmv6MJW53CD7O68 a…"
type textarea "x"
type textarea "convert to real ai use gemeni api key AIzaSyDsw6ox_fmME37xw9qQhmv6MJW53CD7O68 a…"
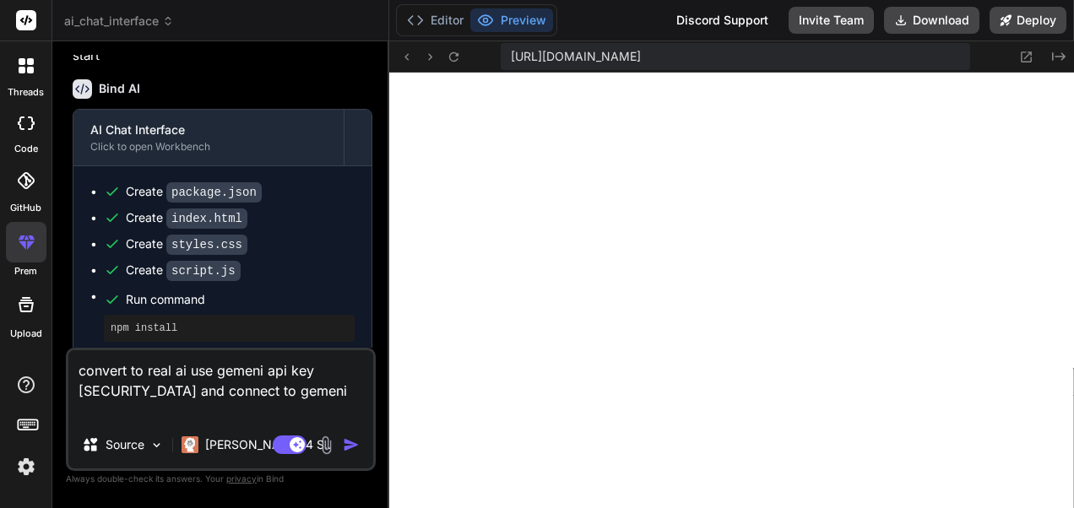
type textarea "x"
type textarea "convert to real ai use gemeni api key AIzaSyDsw6ox_fmME37xw9qQhmv6MJW53CD7O68 a…"
type textarea "x"
type textarea "convert to real ai use gemeni api key AIzaSyDsw6ox_fmME37xw9qQhmv6MJW53CD7O68 a…"
type textarea "x"
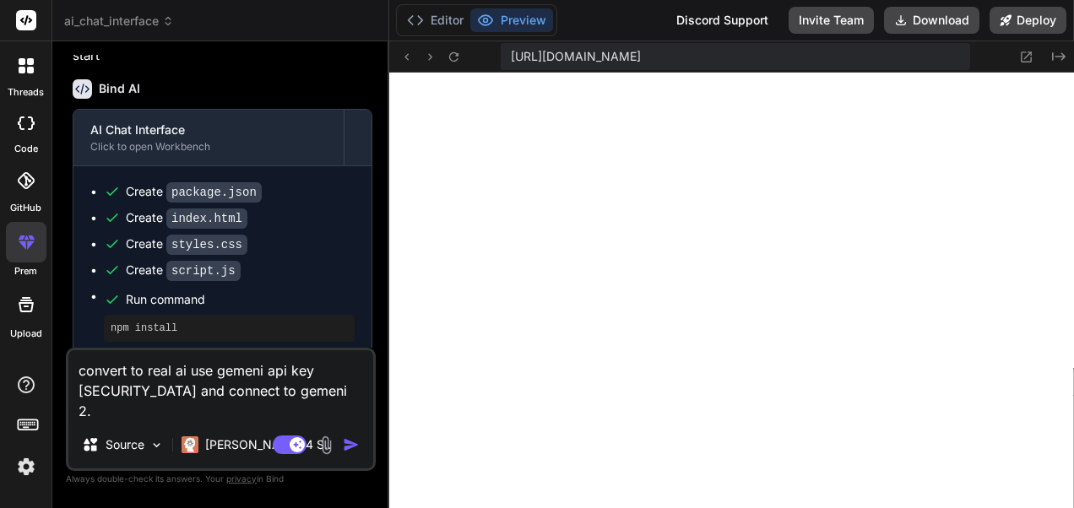
type textarea "convert to real ai use gemeni api key AIzaSyDsw6ox_fmME37xw9qQhmv6MJW53CD7O68 a…"
type textarea "x"
type textarea "convert to real ai use gemeni api key AIzaSyDsw6ox_fmME37xw9qQhmv6MJW53CD7O68 a…"
type textarea "x"
type textarea "convert to real ai use gemeni api key AIzaSyDsw6ox_fmME37xw9qQhmv6MJW53CD7O68 a…"
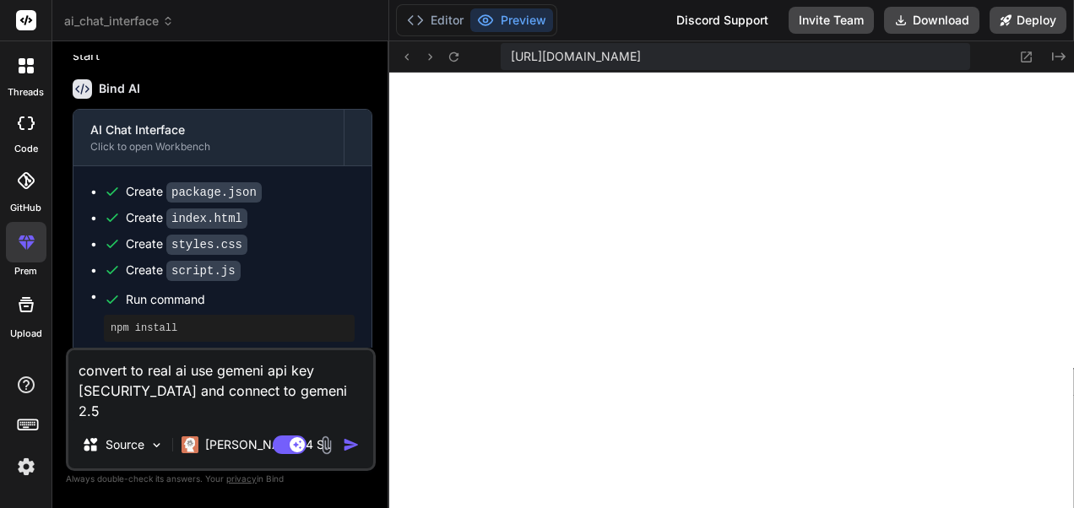
type textarea "x"
type textarea "convert to real ai use gemeni api key AIzaSyDsw6ox_fmME37xw9qQhmv6MJW53CD7O68 a…"
type textarea "x"
type textarea "convert to real ai use gemeni api key AIzaSyDsw6ox_fmME37xw9qQhmv6MJW53CD7O68 a…"
type textarea "x"
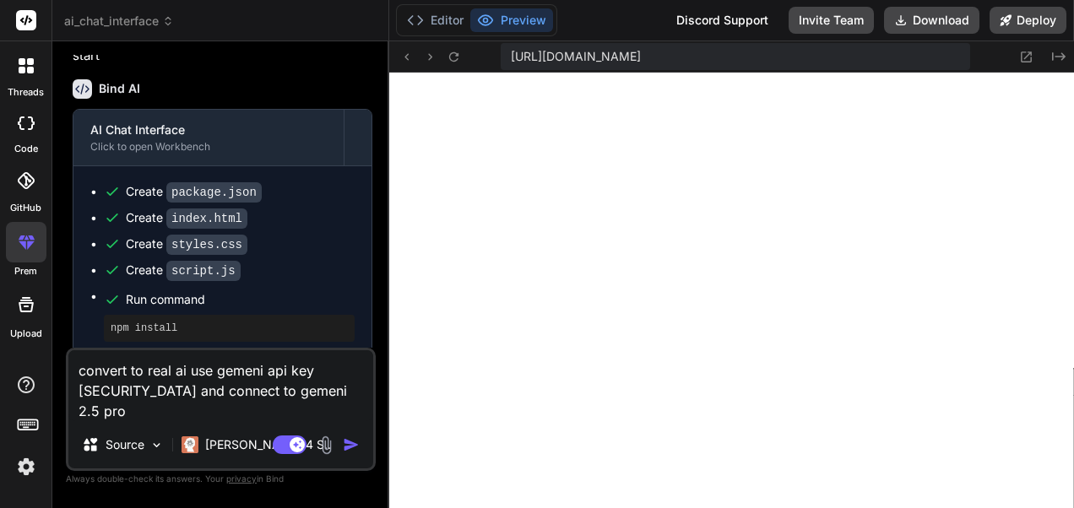
type textarea "convert to real ai use gemeni api key AIzaSyDsw6ox_fmME37xw9qQhmv6MJW53CD7O68 a…"
click at [351, 439] on img "button" at bounding box center [351, 445] width 17 height 17
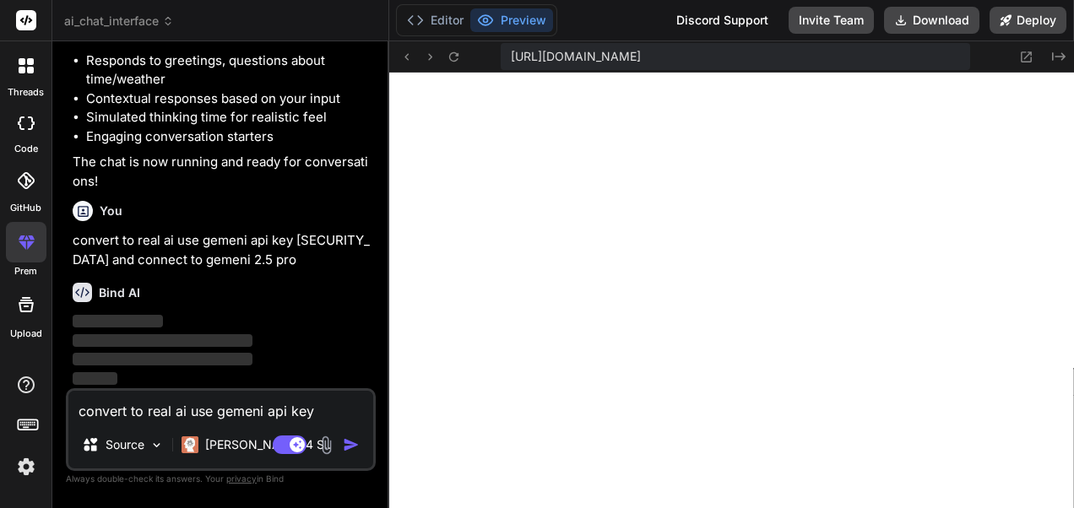
scroll to position [1138, 0]
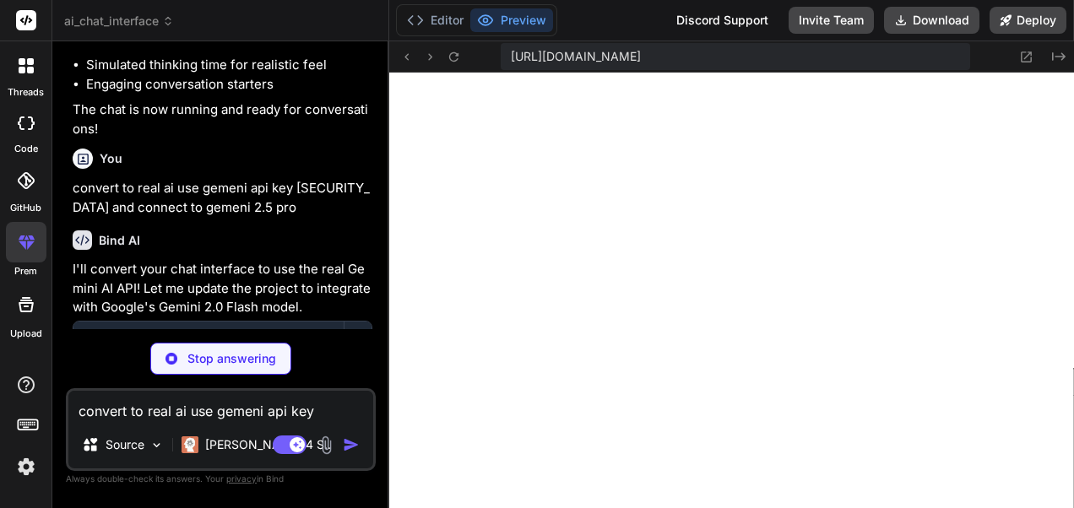
type textarea "x"
type textarea "}"
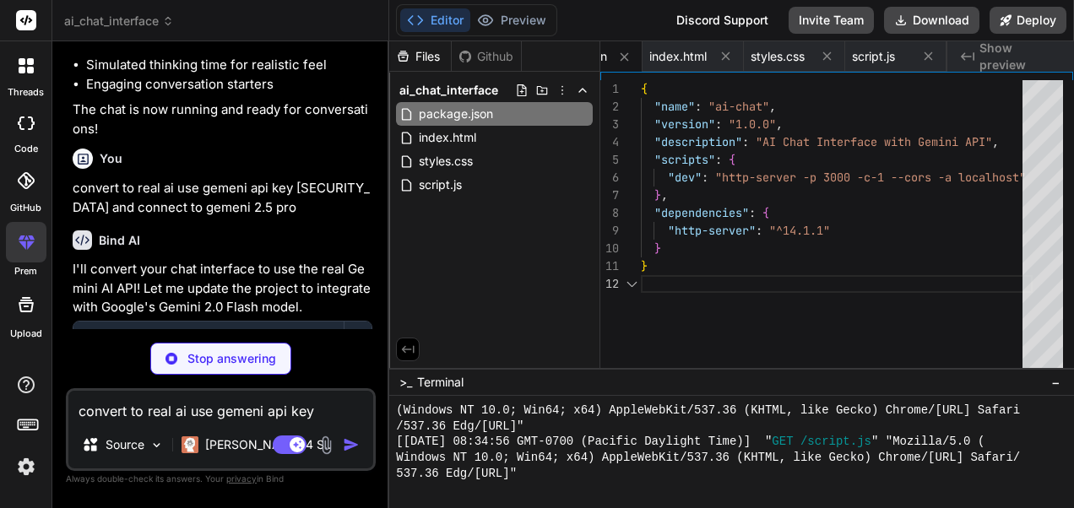
scroll to position [0, 0]
click at [312, 250] on div "Bind AI" at bounding box center [223, 240] width 300 height 19
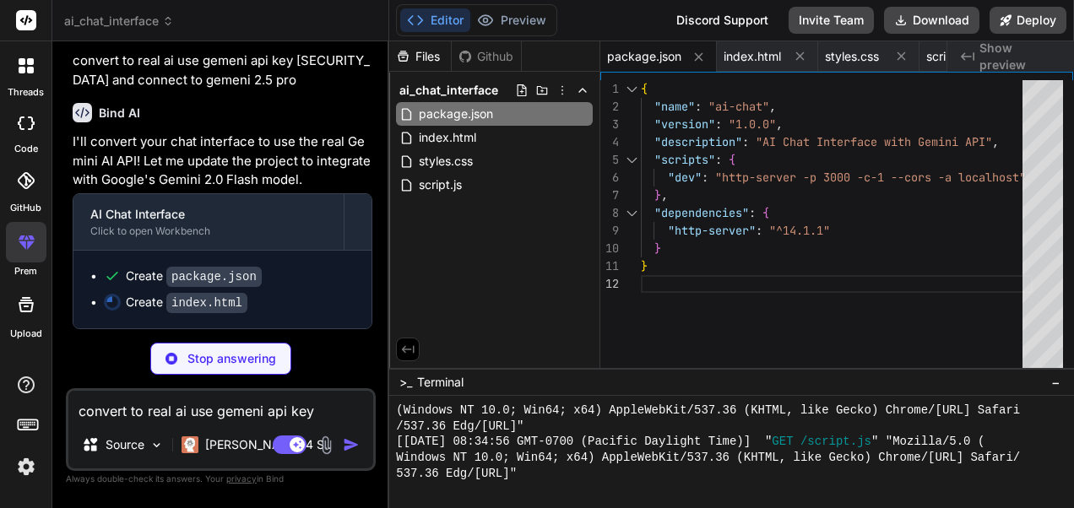
scroll to position [1315, 0]
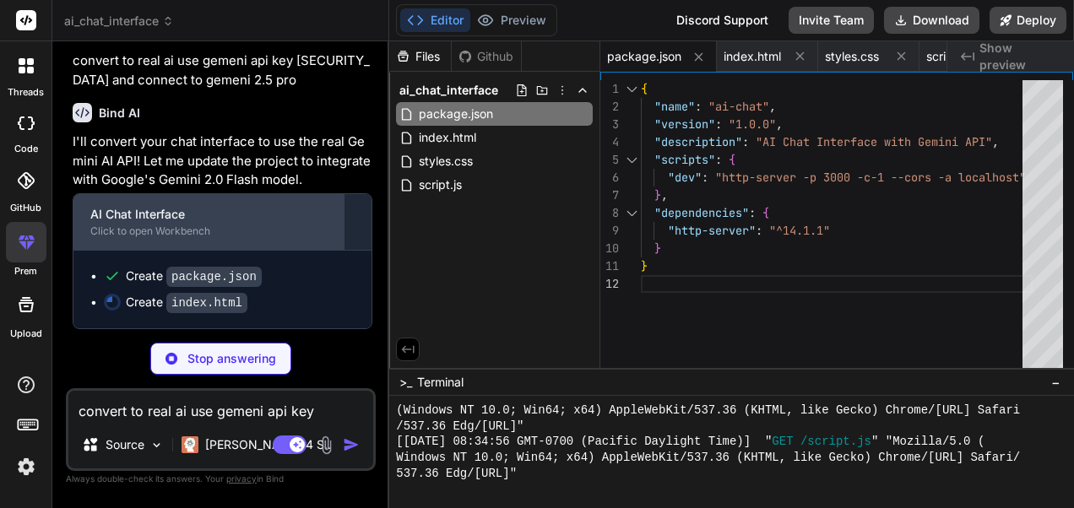
type textarea "x"
type textarea "</div> </form> </div> <script src="script.js"></script> </body> </html>"
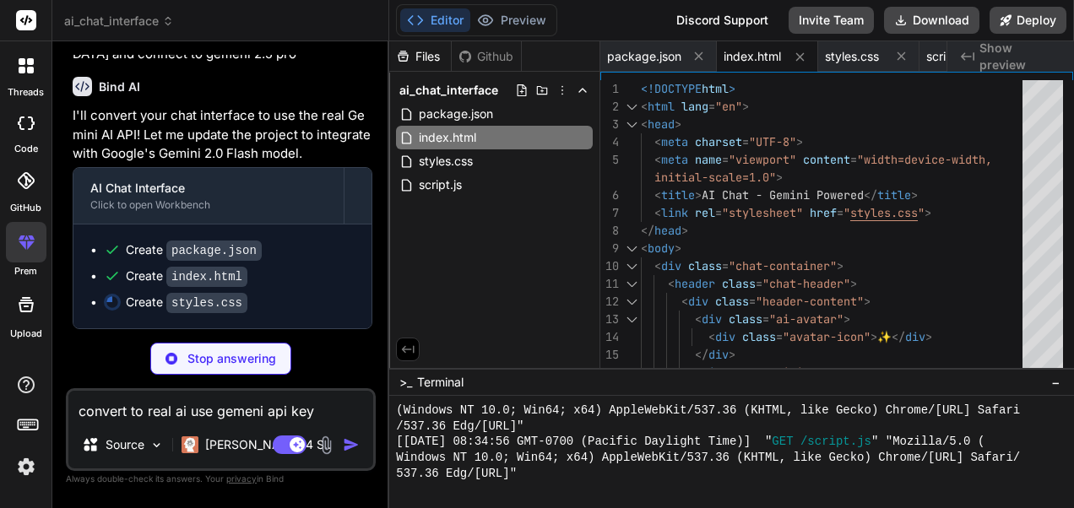
click at [24, 461] on img at bounding box center [26, 467] width 29 height 29
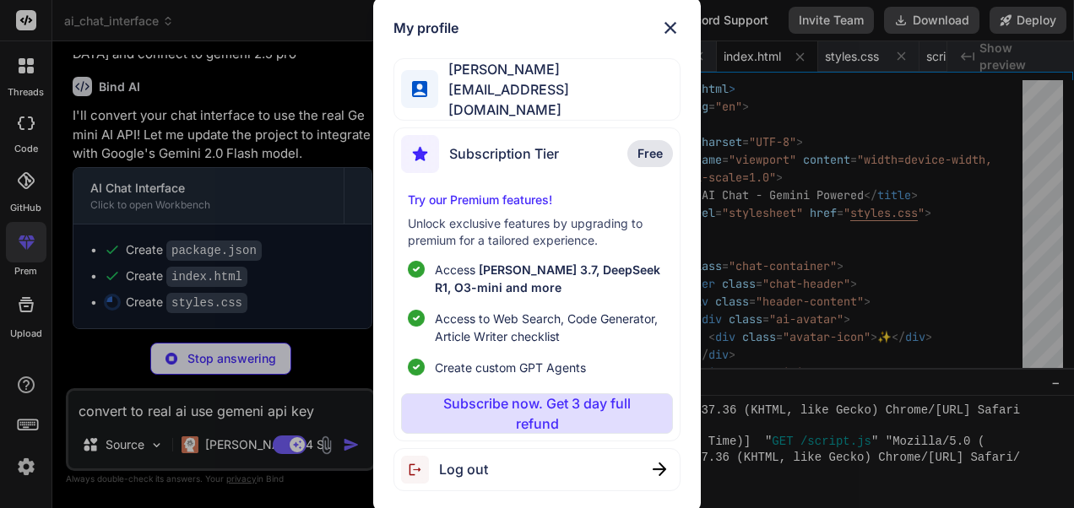
type textarea "x"
type textarea "} .send-button { width: 40px; height: 40px; } }"
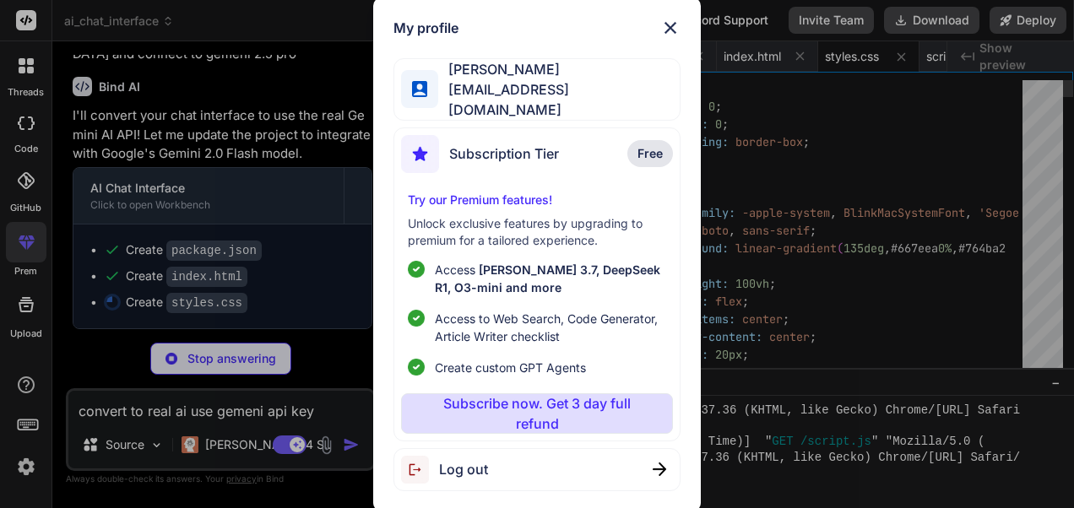
type textarea "x"
type textarea "padding: 6px 6px 6px 20px; } .send-button { width: 40px; height: 40px; } }"
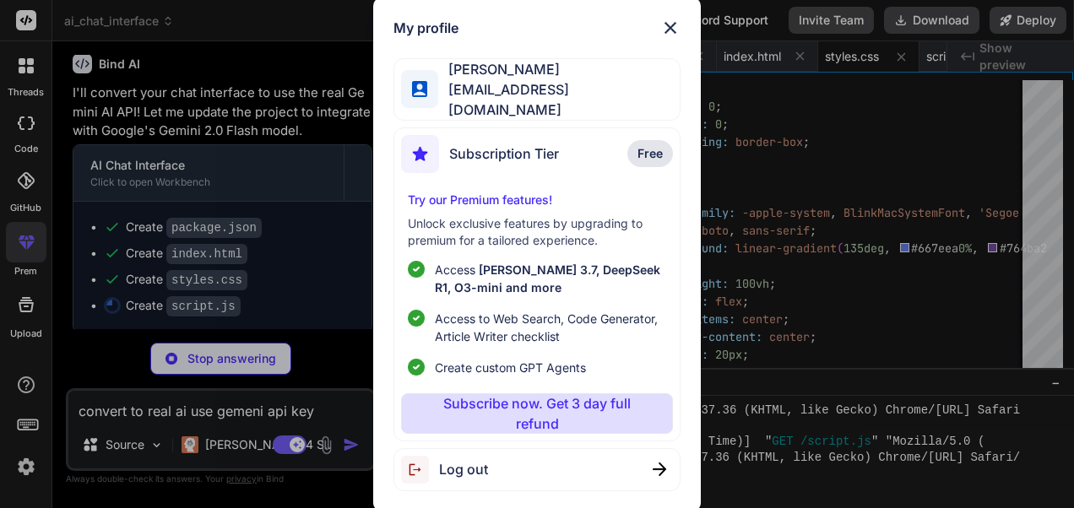
click at [534, 153] on span "Subscription Tier" at bounding box center [504, 154] width 110 height 20
click at [424, 144] on img at bounding box center [420, 154] width 38 height 38
click at [655, 149] on span "Free" at bounding box center [650, 153] width 25 height 17
click at [671, 37] on img at bounding box center [670, 28] width 20 height 20
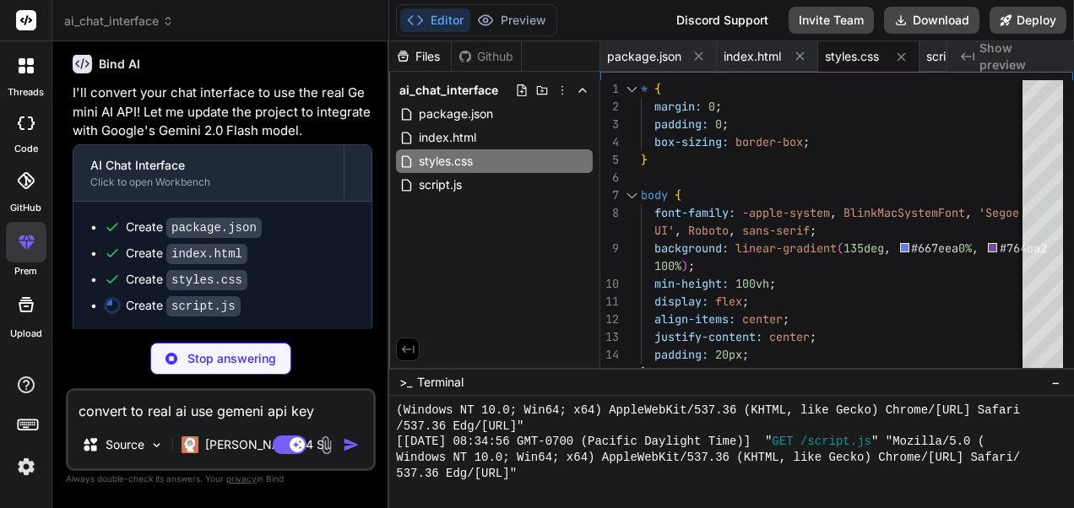
click at [334, 141] on p "I'll convert your chat interface to use the real Gemini AI API! Let me update t…" at bounding box center [223, 112] width 300 height 57
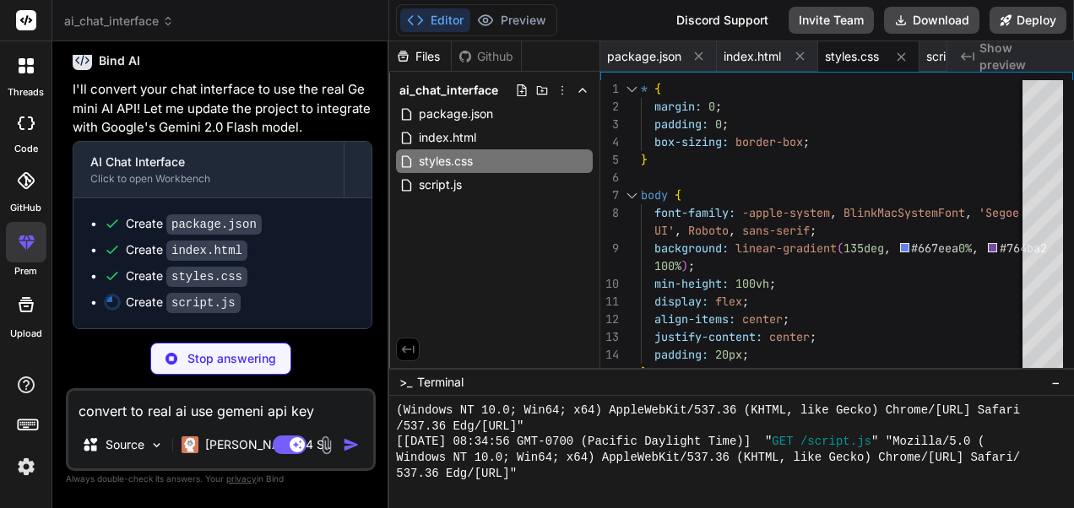
scroll to position [1366, 0]
type textarea "x"
type textarea "document.addEventListener('DOMContentLoaded', () => { new GeminiChat(); });"
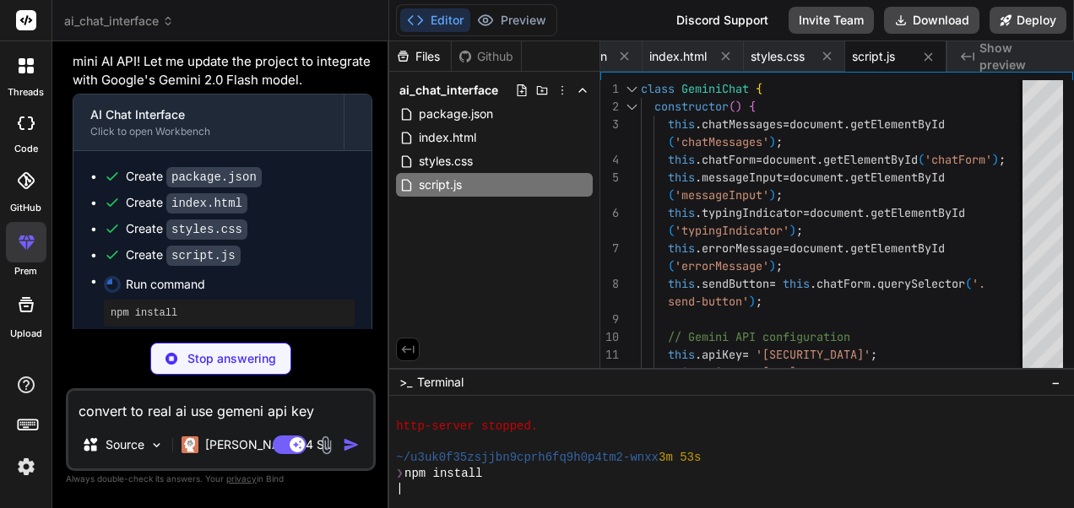
scroll to position [993, 0]
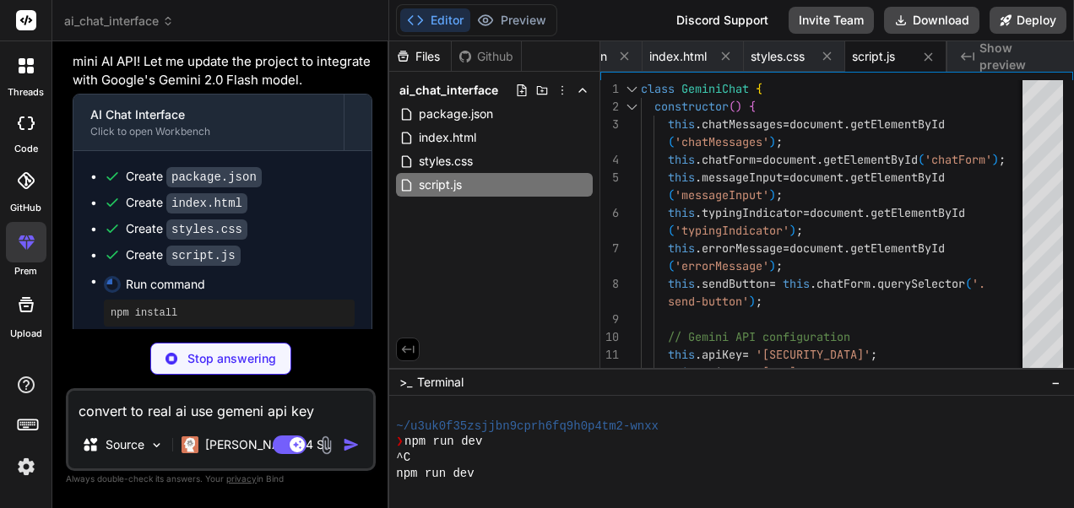
click at [327, 23] on div "Bind AI" at bounding box center [223, 12] width 300 height 19
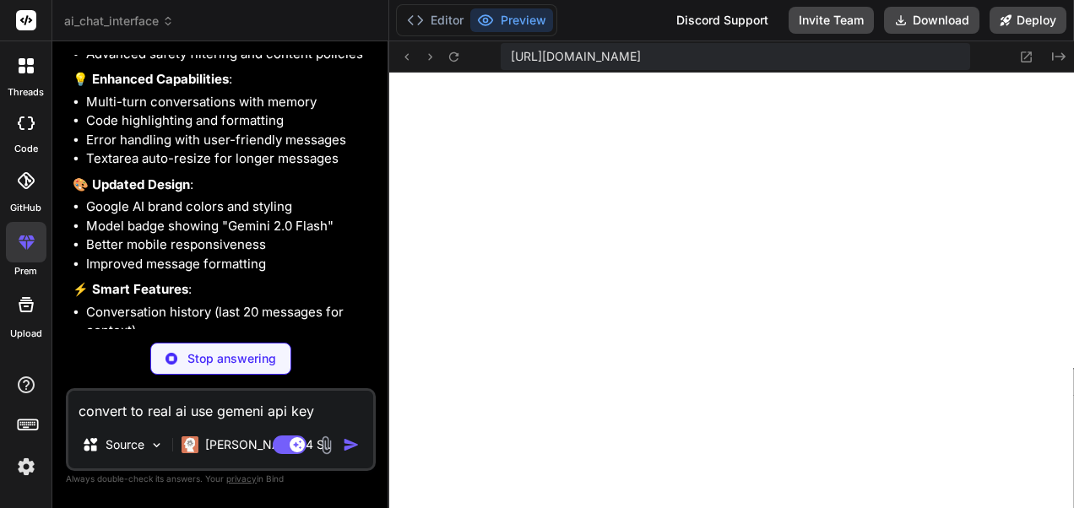
scroll to position [1974, 0]
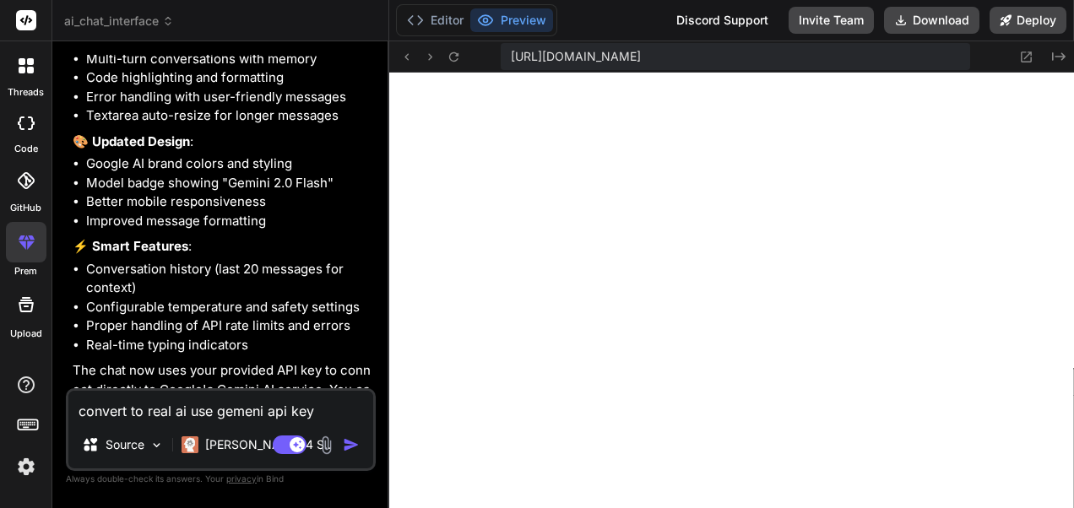
click at [219, 413] on textarea "convert to real ai use gemeni api key AIzaSyDsw6ox_fmME37xw9qQhmv6MJW53CD7O68 a…" at bounding box center [220, 406] width 305 height 30
click at [285, 399] on textarea "convert to real ai use gemeni api key AIzaSyDsw6ox_fmME37xw9qQhmv6MJW53CD7O68 a…" at bounding box center [220, 406] width 305 height 30
click at [152, 444] on img at bounding box center [156, 445] width 14 height 14
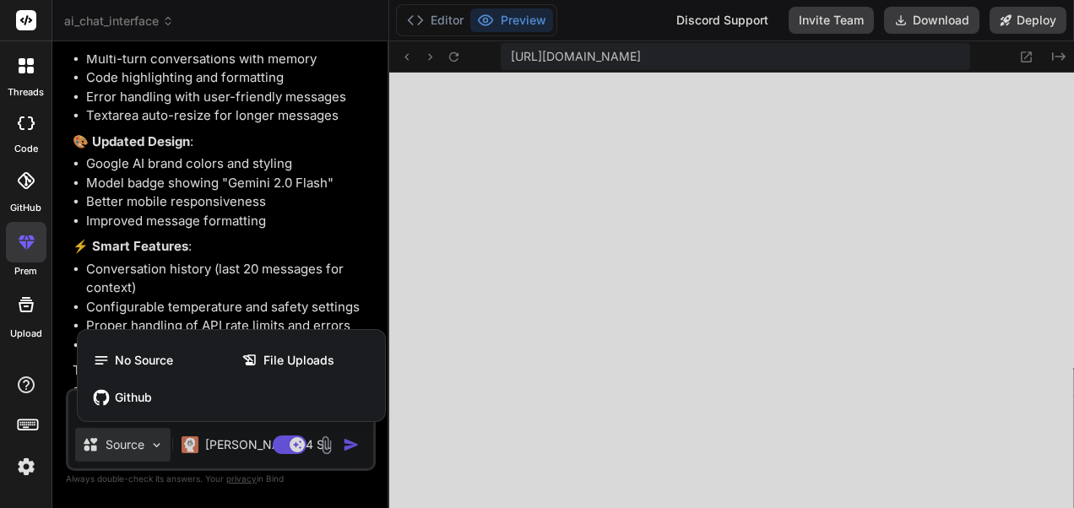
click at [152, 444] on div at bounding box center [537, 254] width 1074 height 508
type textarea "x"
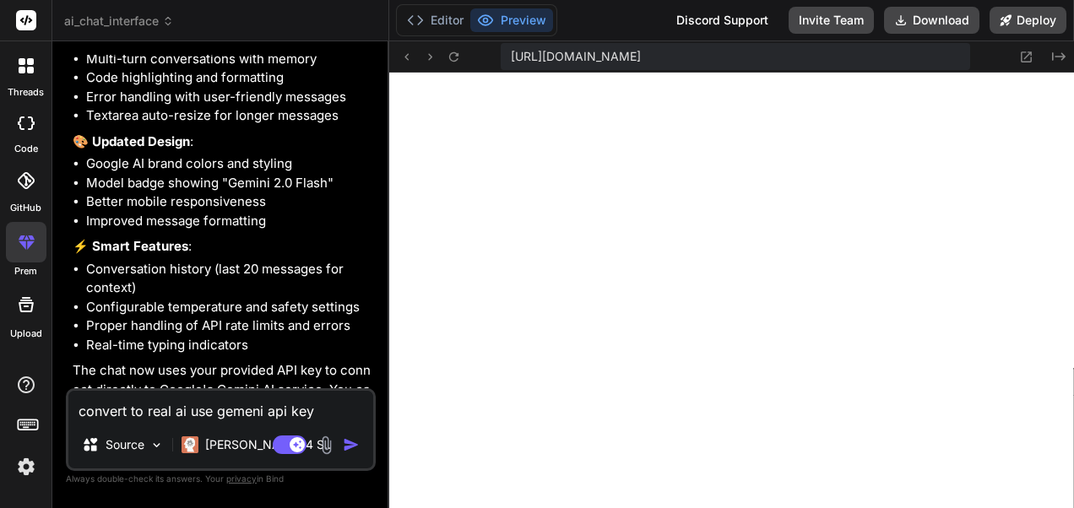
click at [255, 405] on textarea "convert to real ai use gemeni api key AIzaSyDsw6ox_fmME37xw9qQhmv6MJW53CD7O68 a…" at bounding box center [220, 406] width 305 height 30
type textarea "c"
type textarea "x"
type textarea "co"
type textarea "x"
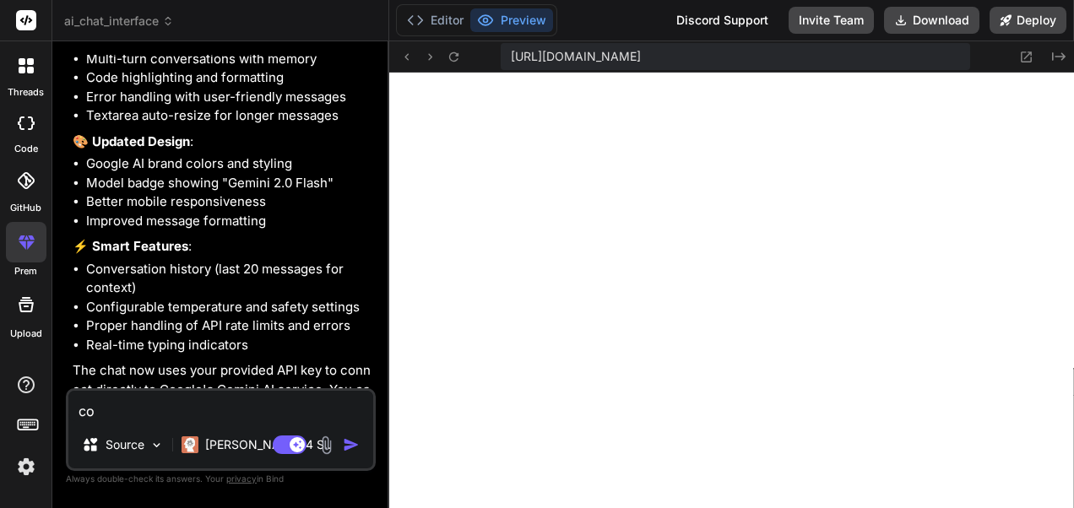
type textarea "cod"
type textarea "x"
type textarea "code"
type textarea "x"
type textarea "codes"
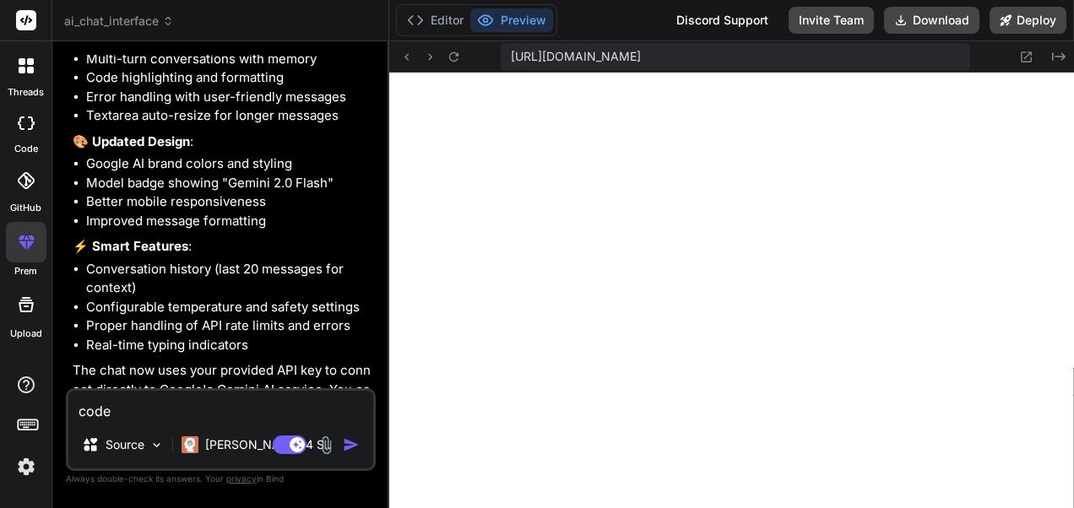
type textarea "x"
type textarea "codes"
type textarea "x"
type textarea "codes a"
type textarea "x"
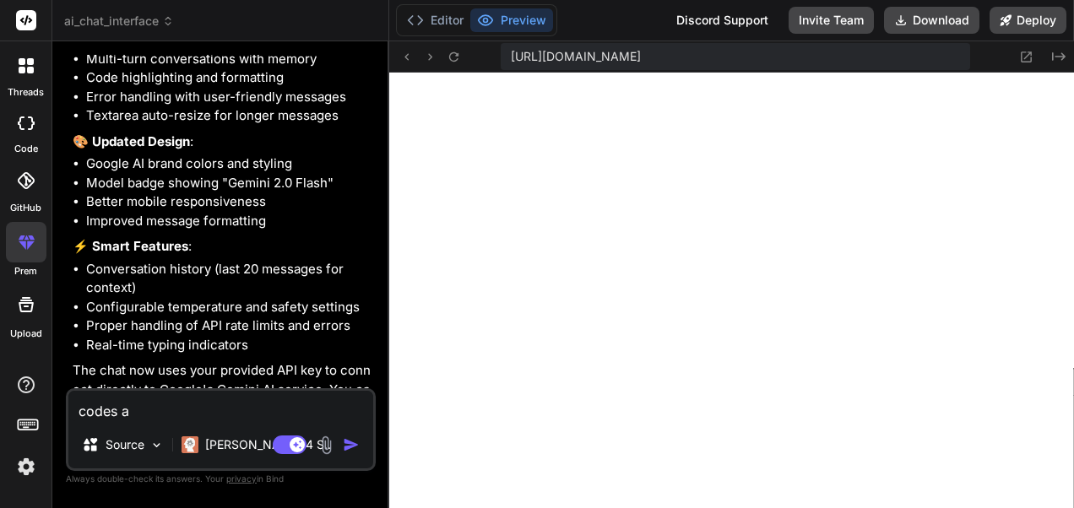
type textarea "codes ap"
type textarea "x"
type textarea "codes app"
type textarea "x"
type textarea "codes appe"
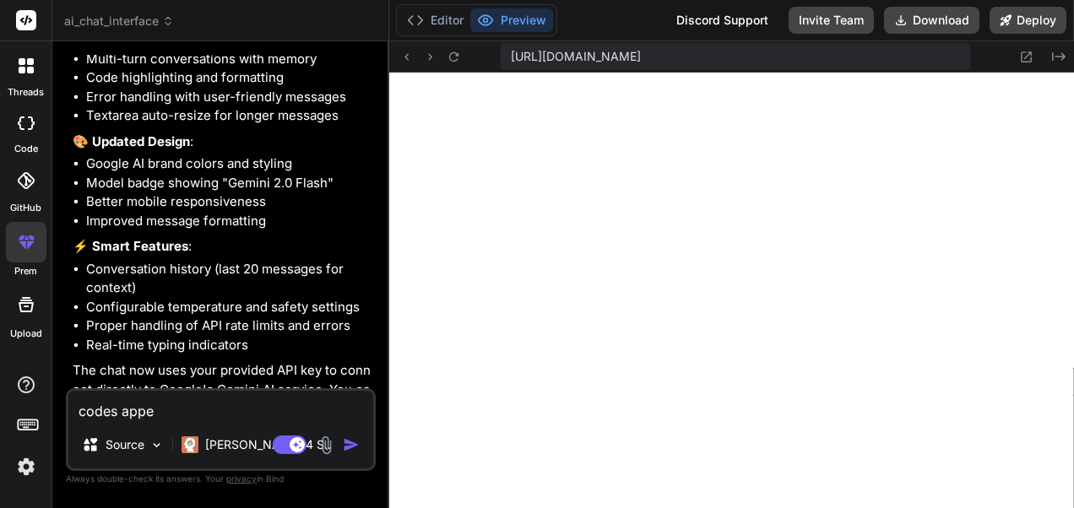
type textarea "x"
type textarea "codes appea"
type textarea "x"
type textarea "codes appear"
type textarea "x"
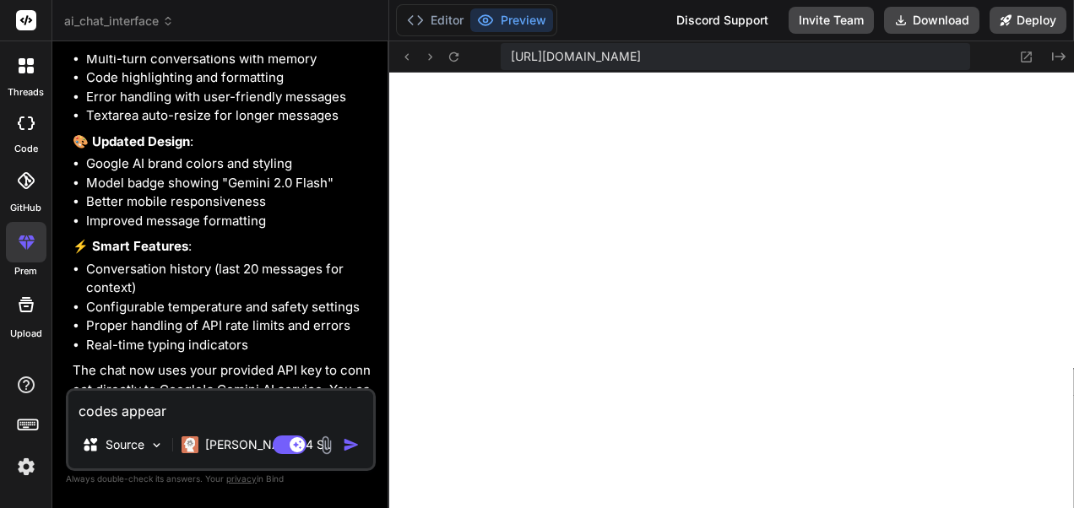
type textarea "codes appears"
type textarea "x"
type textarea "codes appears"
type textarea "x"
type textarea "codes appears a"
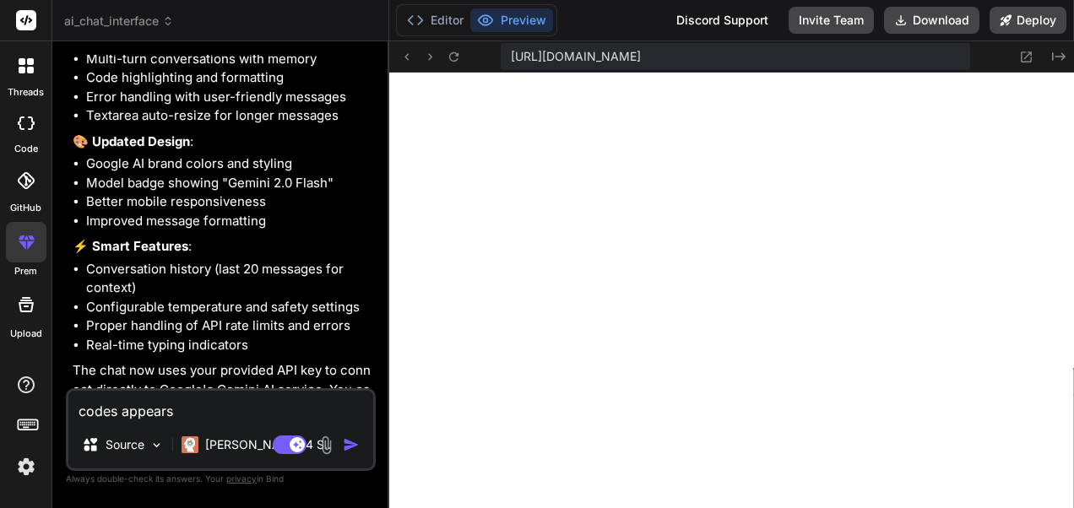
type textarea "x"
type textarea "codes appears as"
type textarea "x"
type textarea "codes appears as"
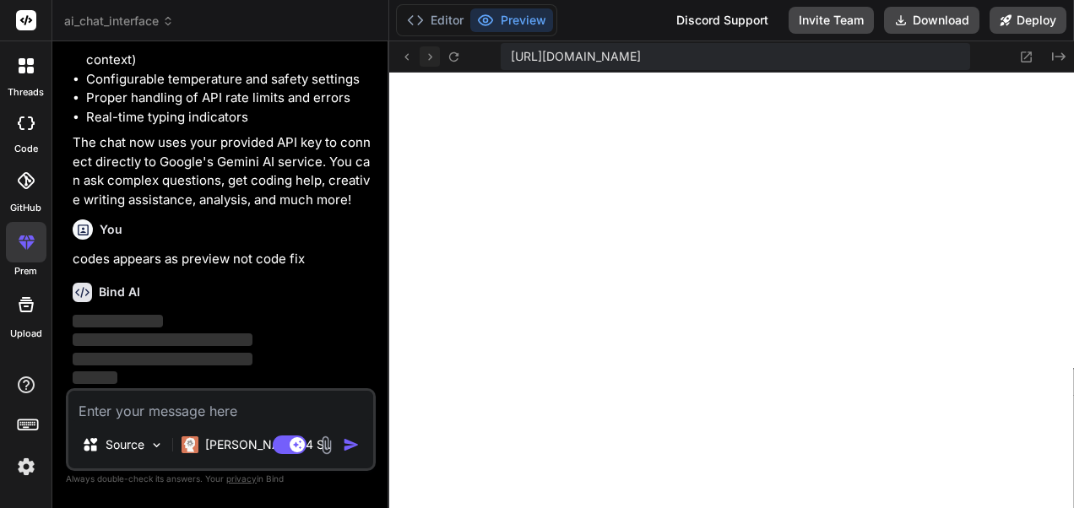
scroll to position [2250, 0]
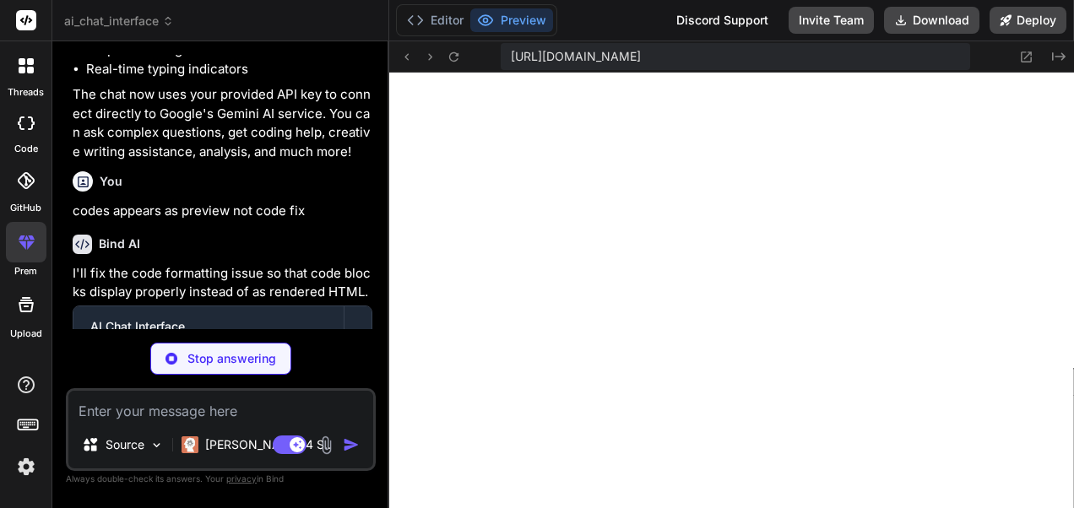
click at [363, 254] on div "Bind AI" at bounding box center [223, 244] width 300 height 19
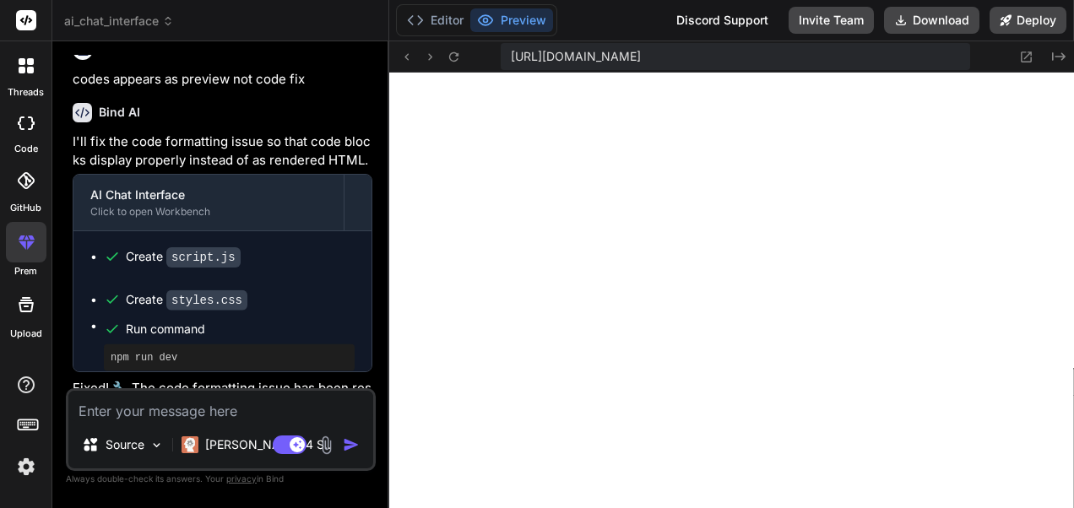
scroll to position [2538, 0]
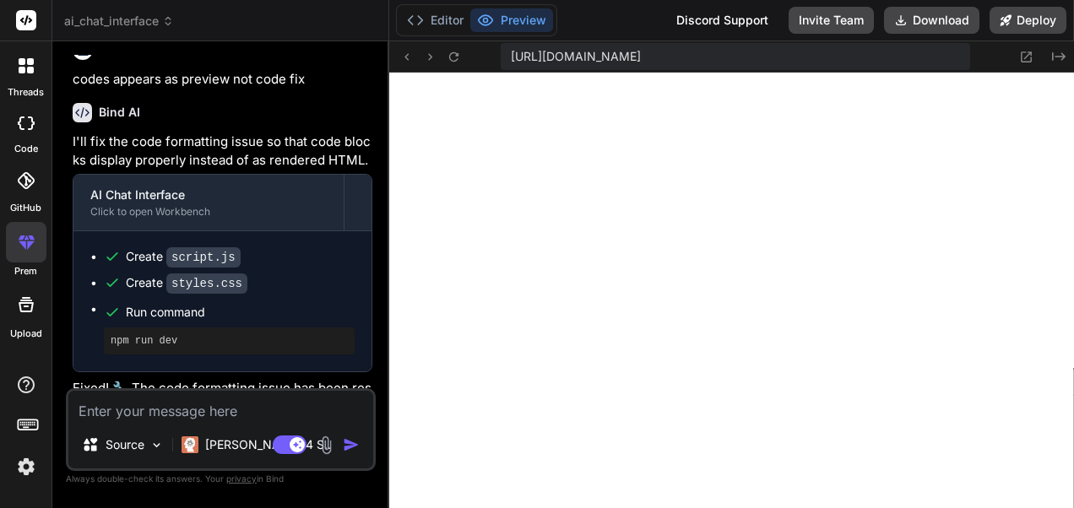
click at [372, 192] on div "You ai chat Bind AI I'll create a modern AI chat interface for you! Let me plan…" at bounding box center [222, 222] width 307 height 334
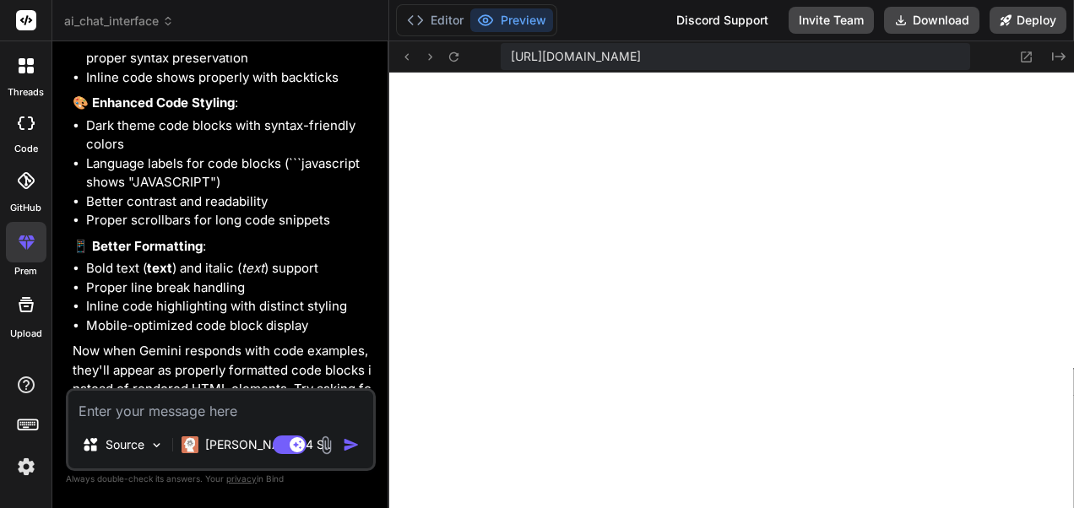
scroll to position [2967, 0]
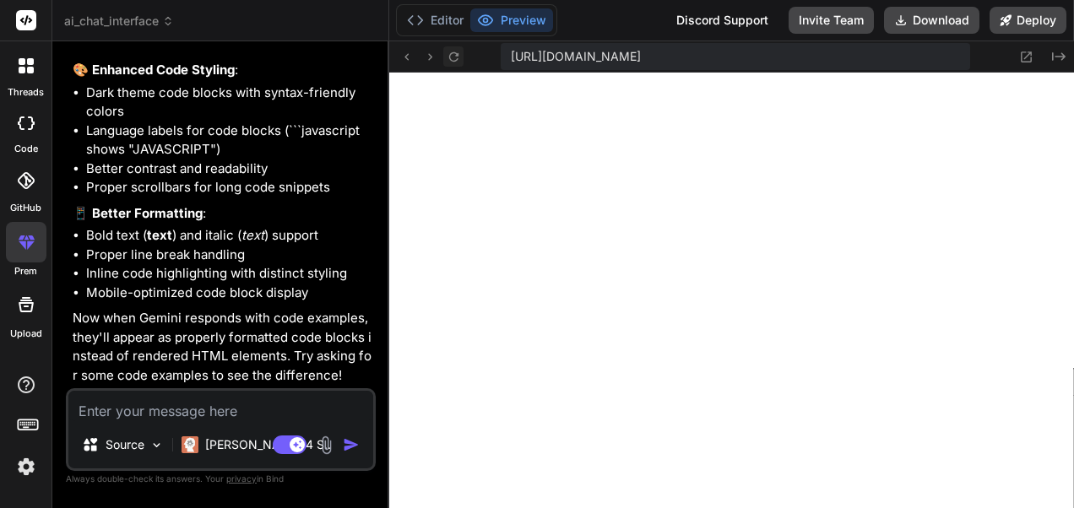
click at [459, 56] on icon at bounding box center [454, 57] width 14 height 14
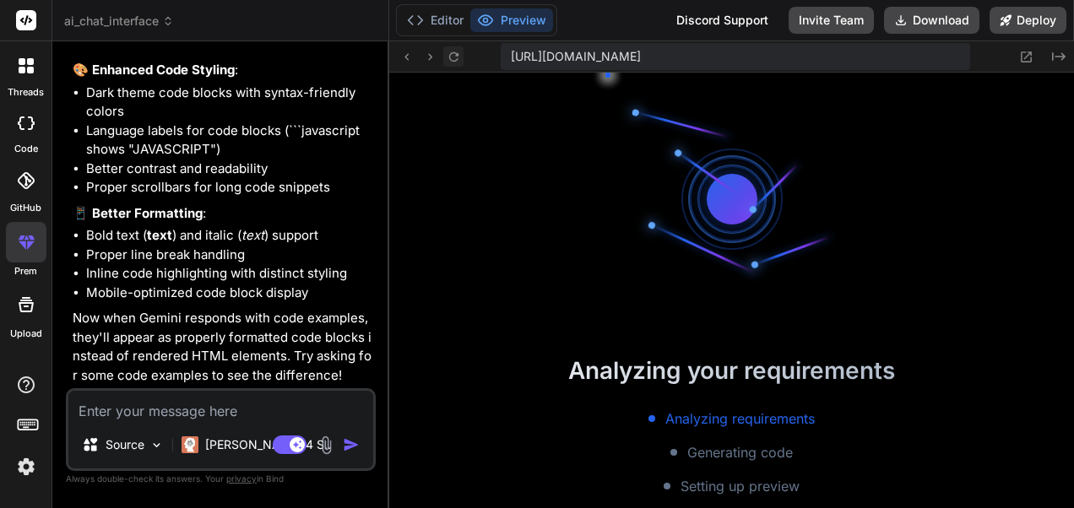
scroll to position [2680, 0]
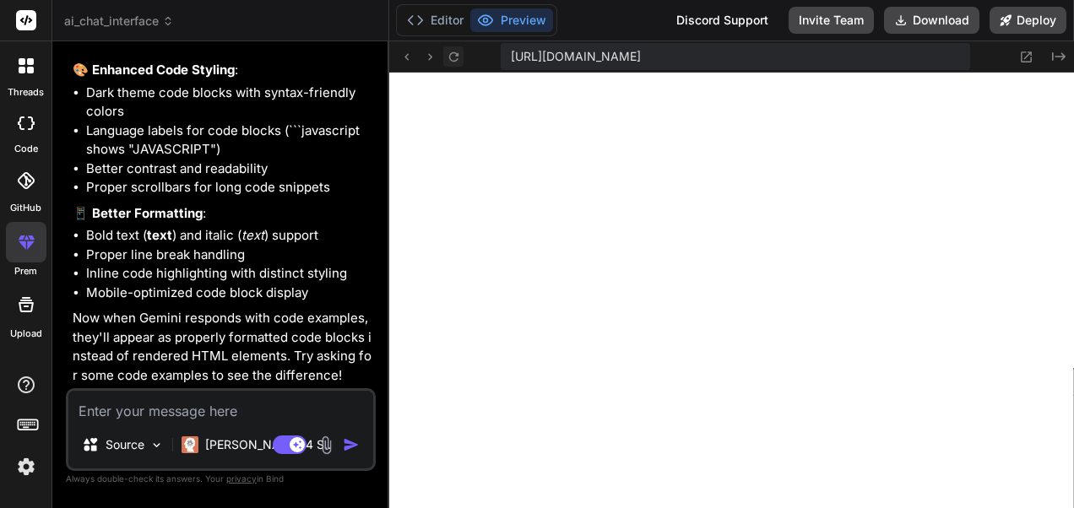
click at [459, 56] on icon at bounding box center [454, 57] width 14 height 14
click at [240, 405] on textarea at bounding box center [220, 406] width 305 height 30
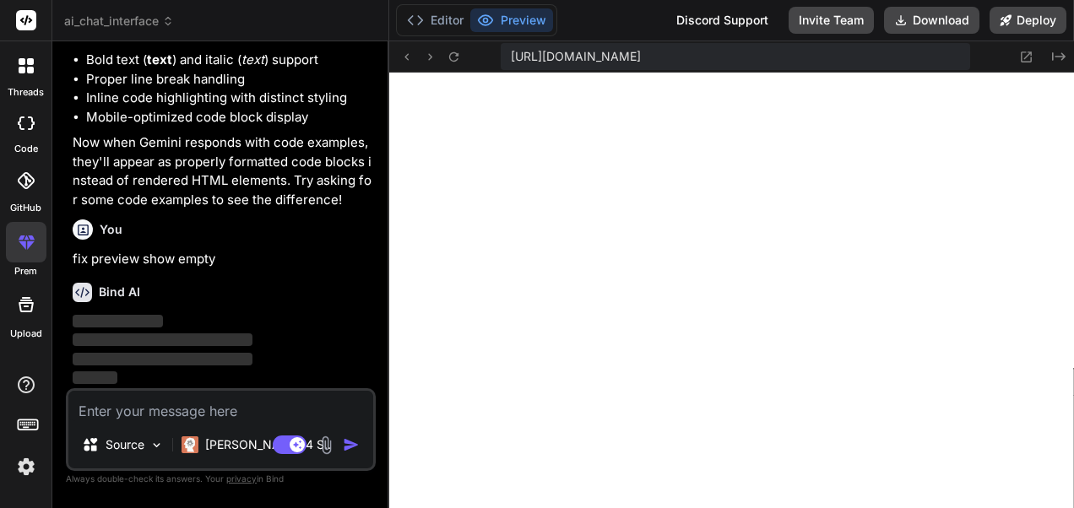
scroll to position [3142, 0]
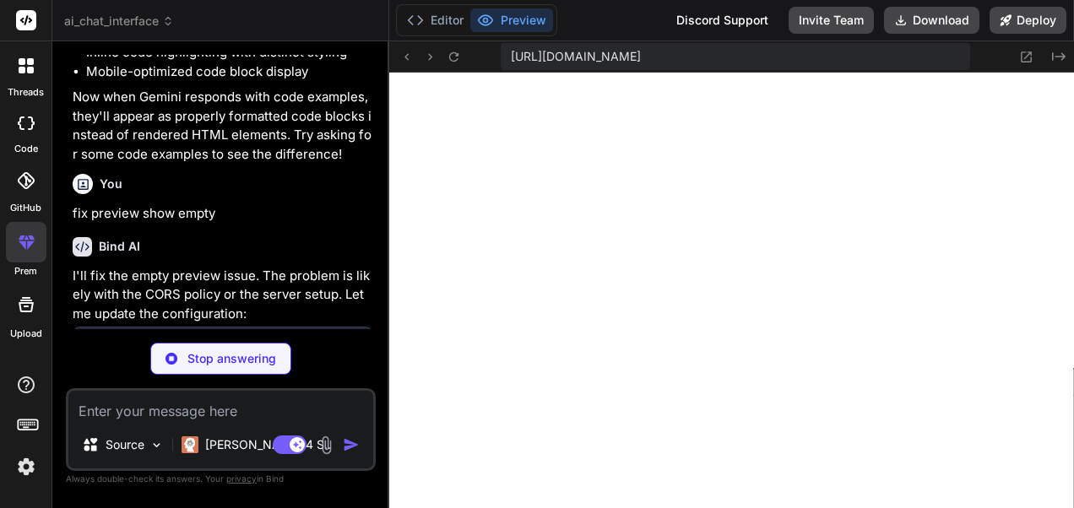
click at [250, 194] on div "You" at bounding box center [223, 184] width 300 height 20
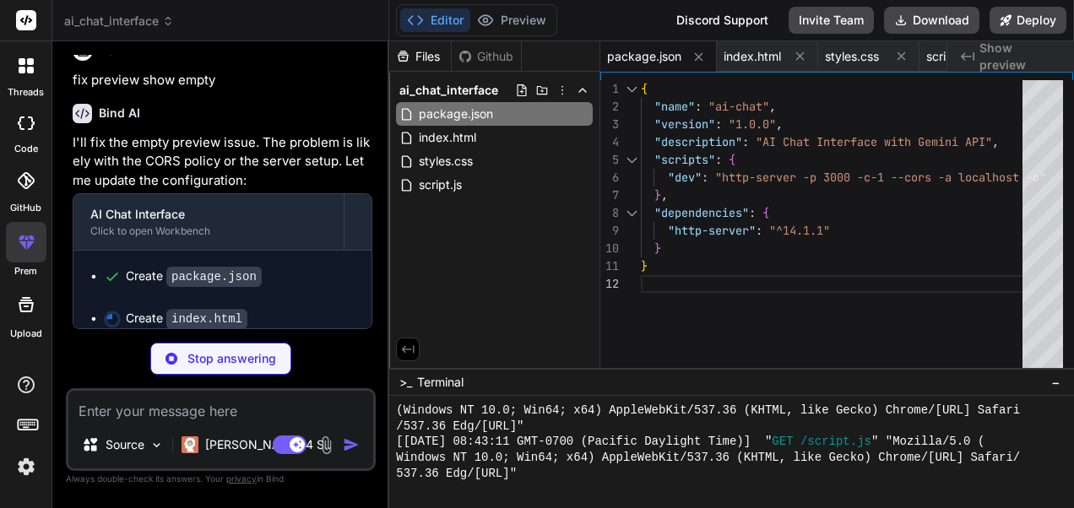
scroll to position [3319, 0]
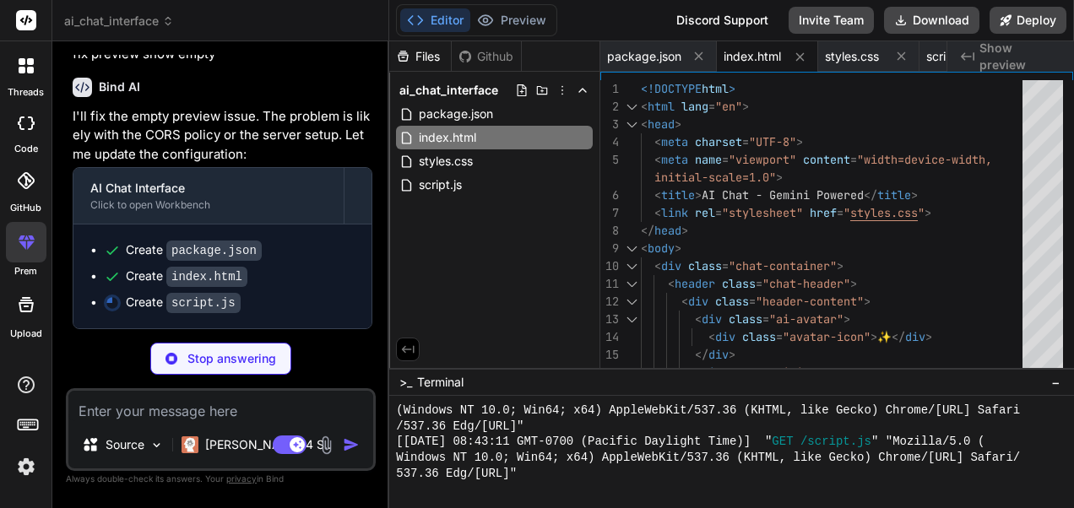
click at [375, 180] on div "You ai chat Bind AI I'll create a modern AI chat interface for you! Let me plan…" at bounding box center [222, 192] width 307 height 274
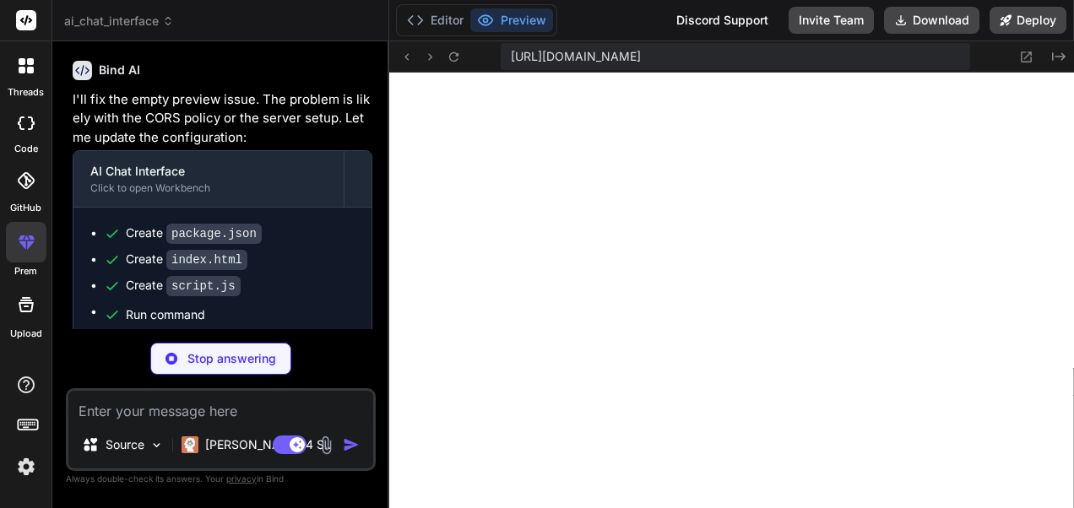
scroll to position [0, 0]
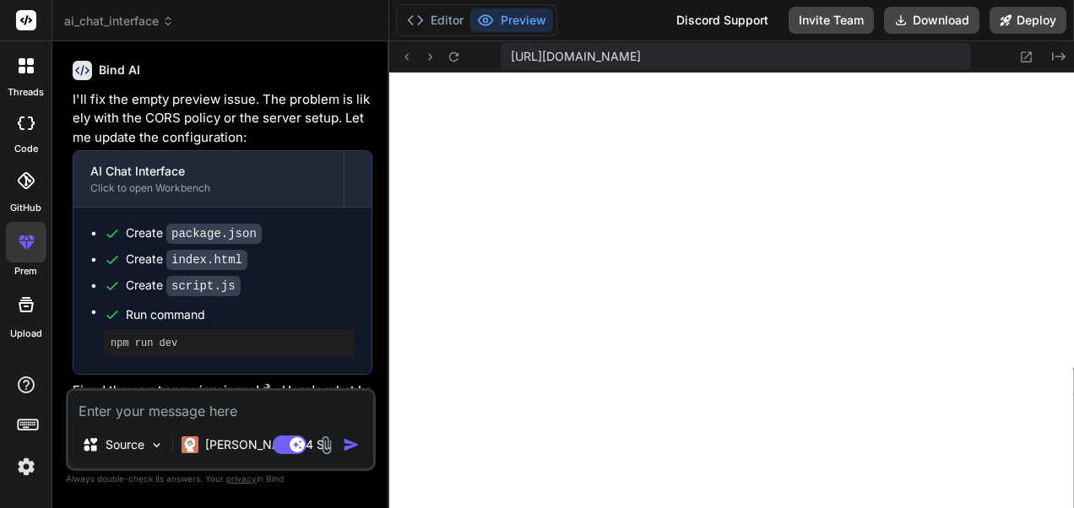
click at [250, 409] on textarea at bounding box center [220, 406] width 305 height 30
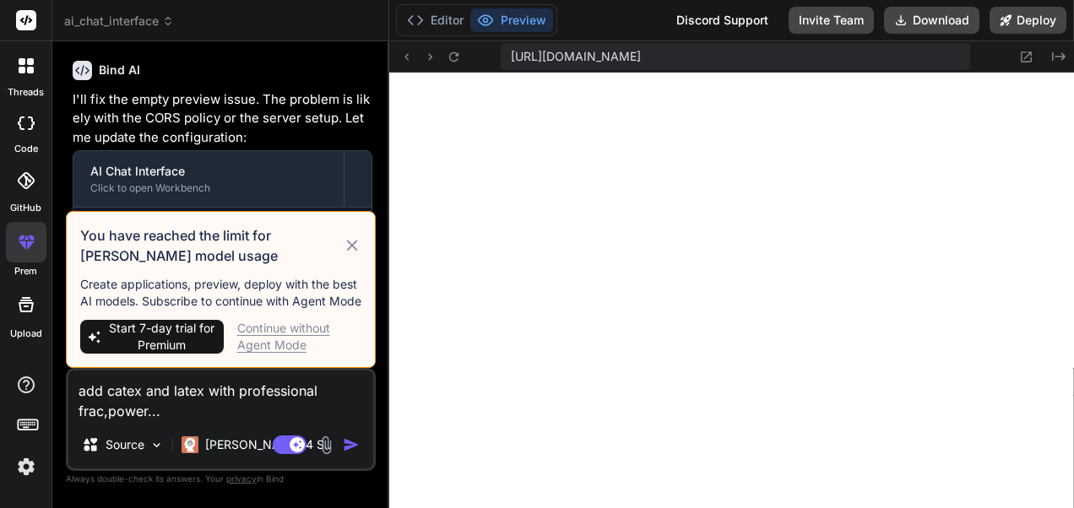
click at [291, 329] on div "Continue without Agent Mode" at bounding box center [299, 337] width 125 height 34
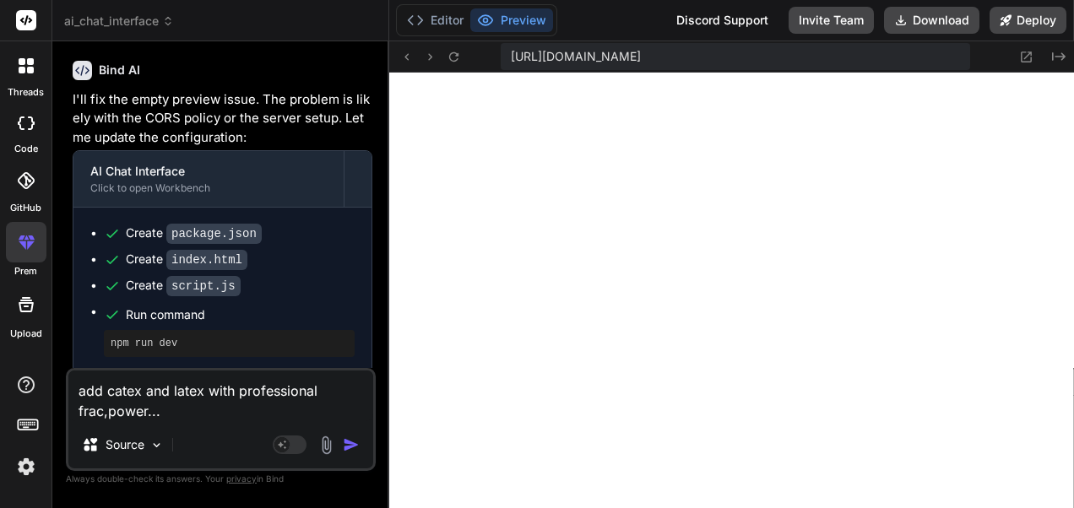
click at [353, 441] on img "button" at bounding box center [351, 445] width 17 height 17
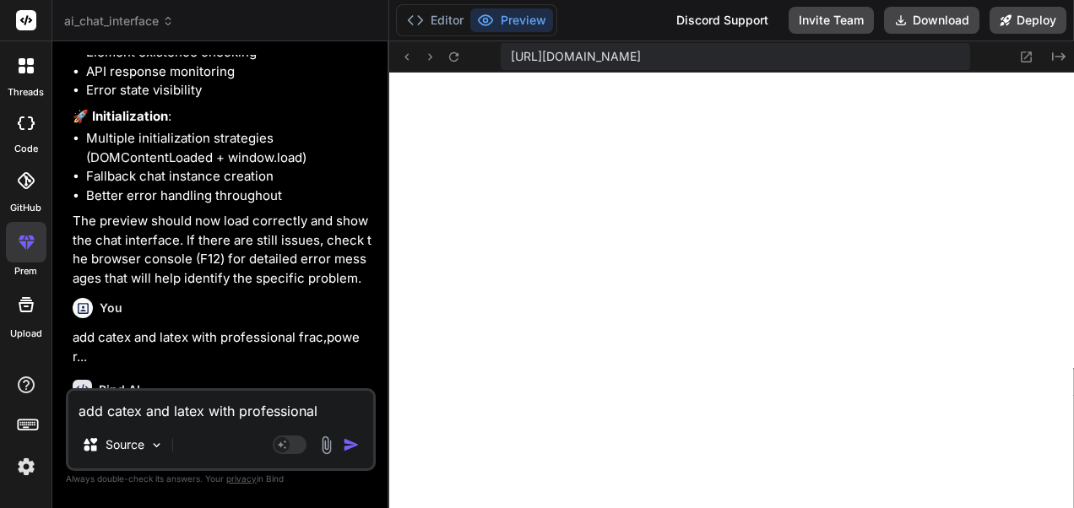
scroll to position [4128, 0]
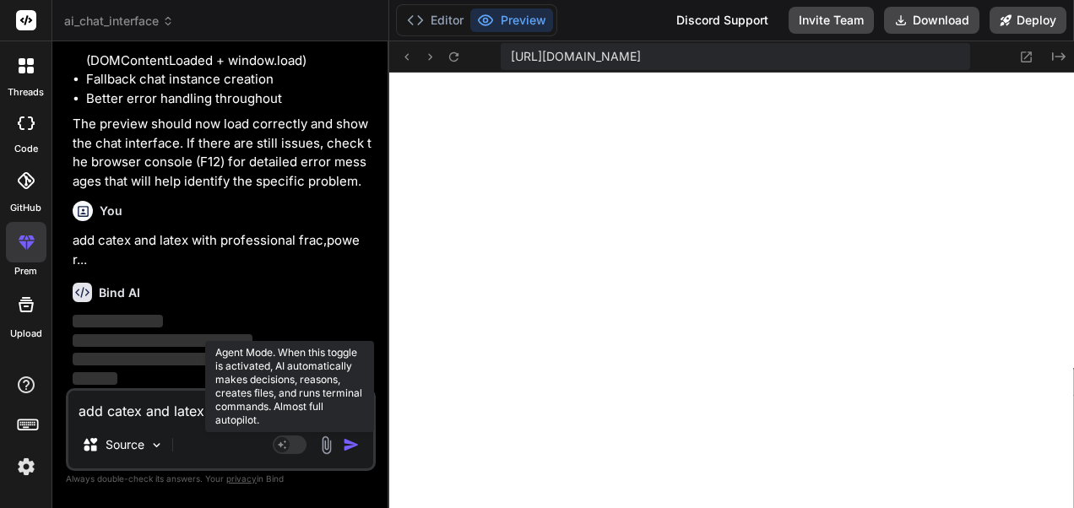
click at [291, 443] on rect at bounding box center [290, 445] width 34 height 19
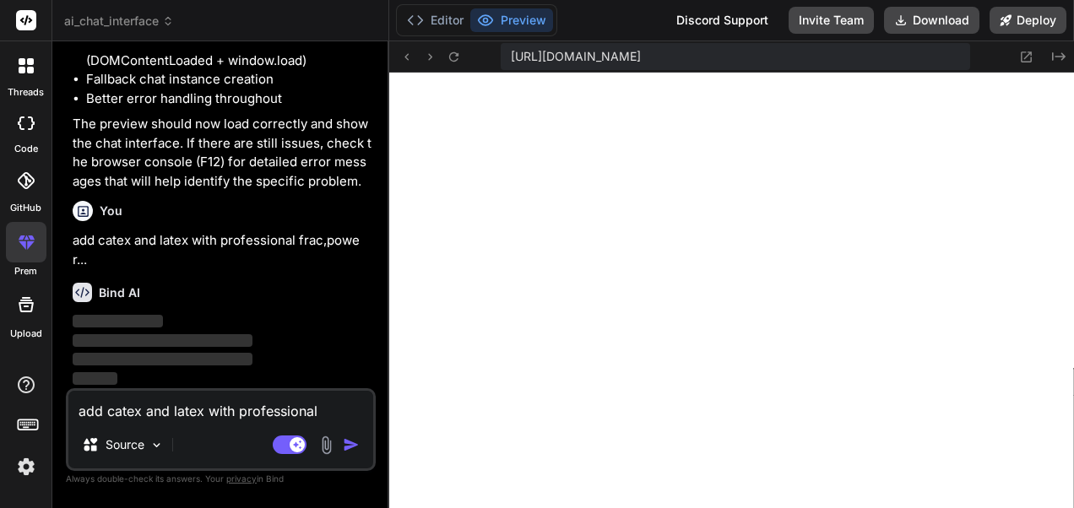
click at [274, 410] on textarea "add catex and latex with professional frac,power..." at bounding box center [220, 406] width 305 height 30
click at [352, 443] on img "button" at bounding box center [351, 445] width 17 height 17
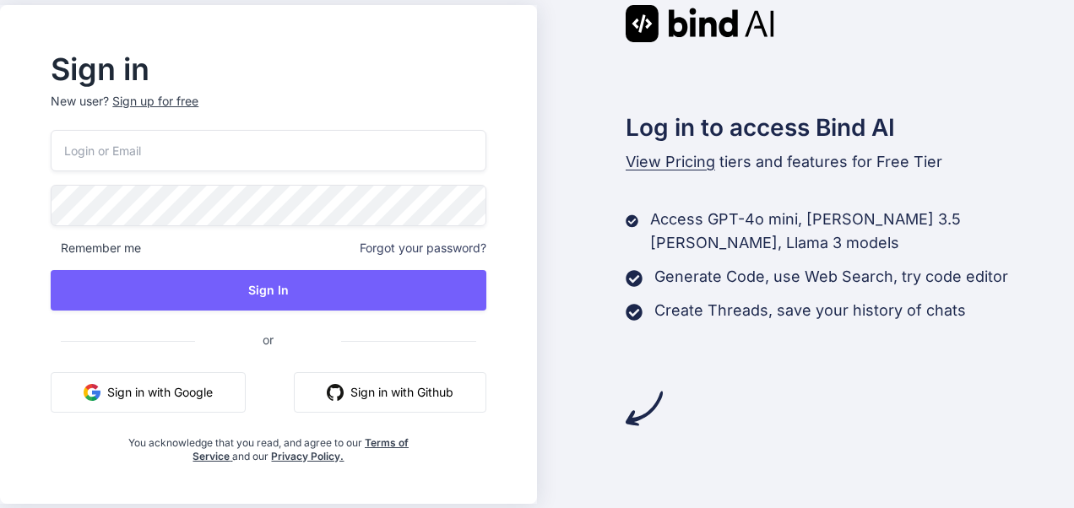
click at [225, 384] on button "Sign in with Google" at bounding box center [148, 392] width 195 height 41
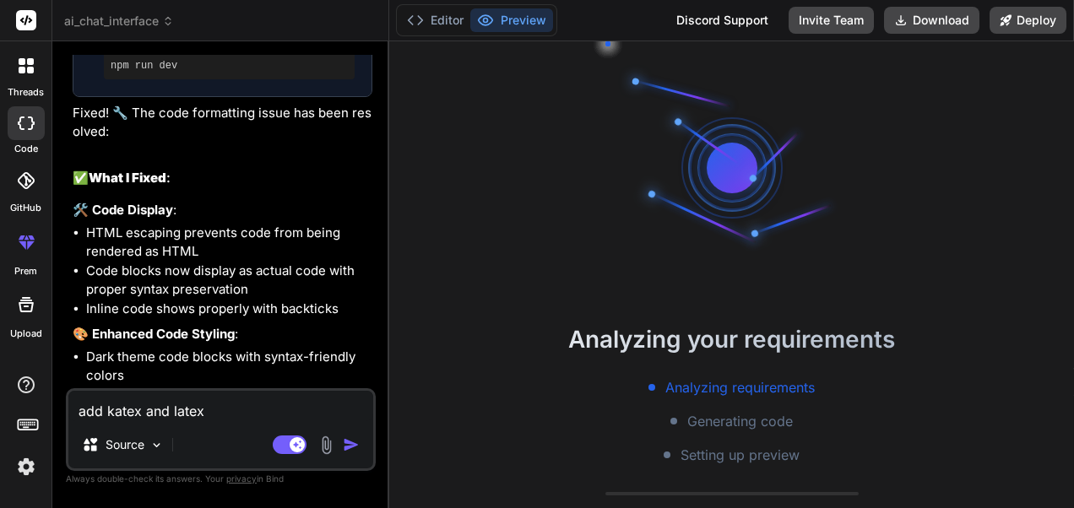
scroll to position [47, 0]
click at [356, 220] on p "🛠️ Code Display :" at bounding box center [223, 210] width 300 height 19
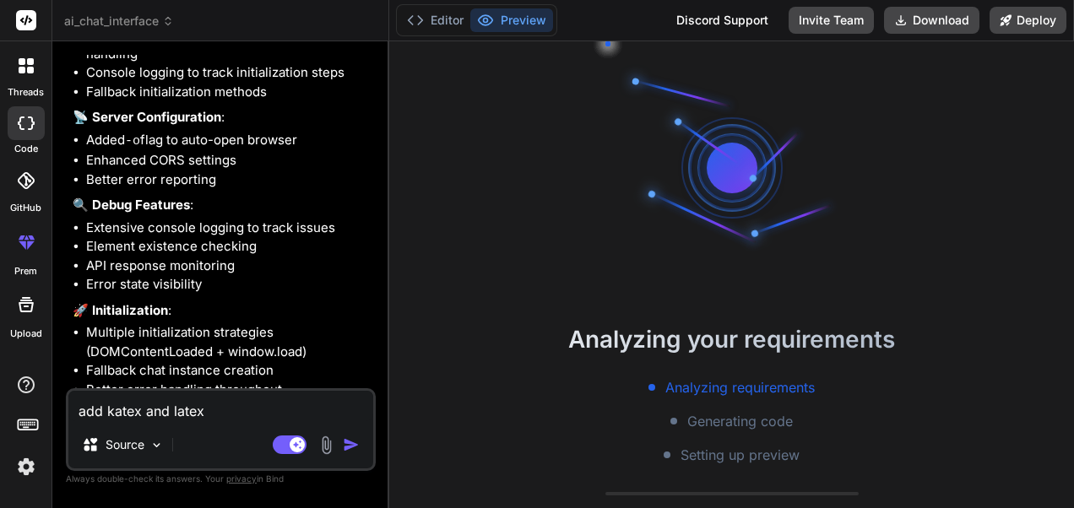
scroll to position [3934, 0]
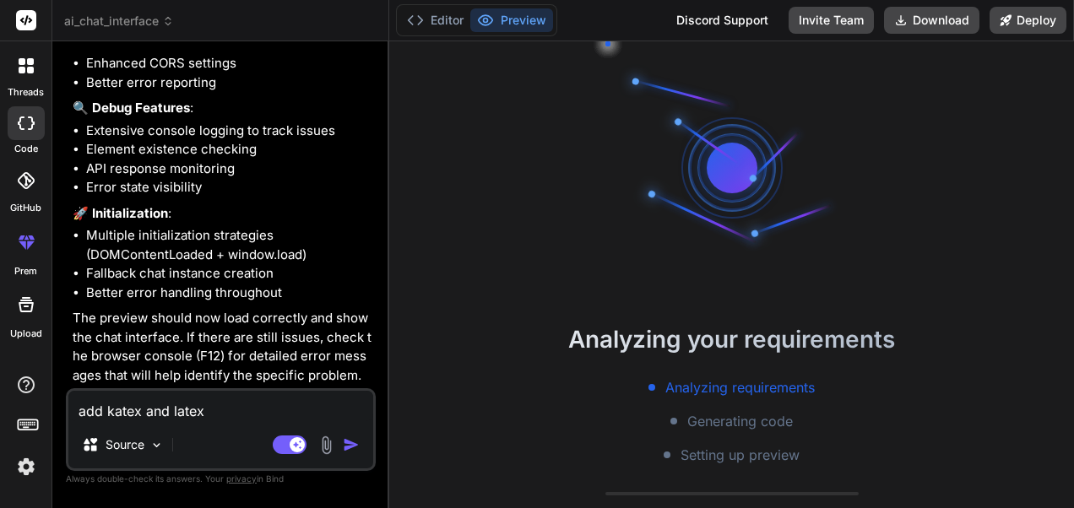
click at [356, 252] on li "Multiple initialization strategies (DOMContentLoaded + window.load)" at bounding box center [229, 245] width 286 height 38
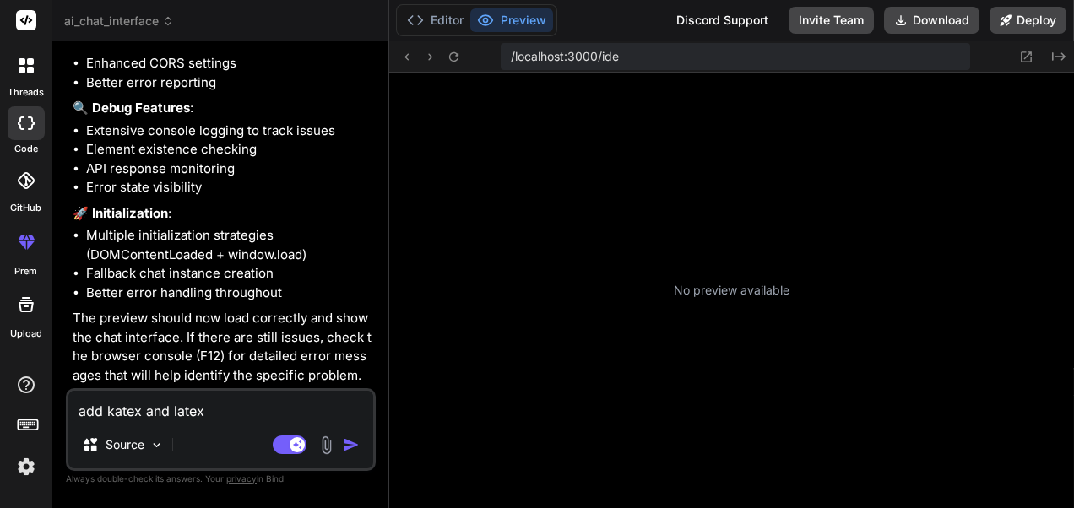
scroll to position [236, 0]
click at [350, 445] on img "button" at bounding box center [351, 445] width 17 height 17
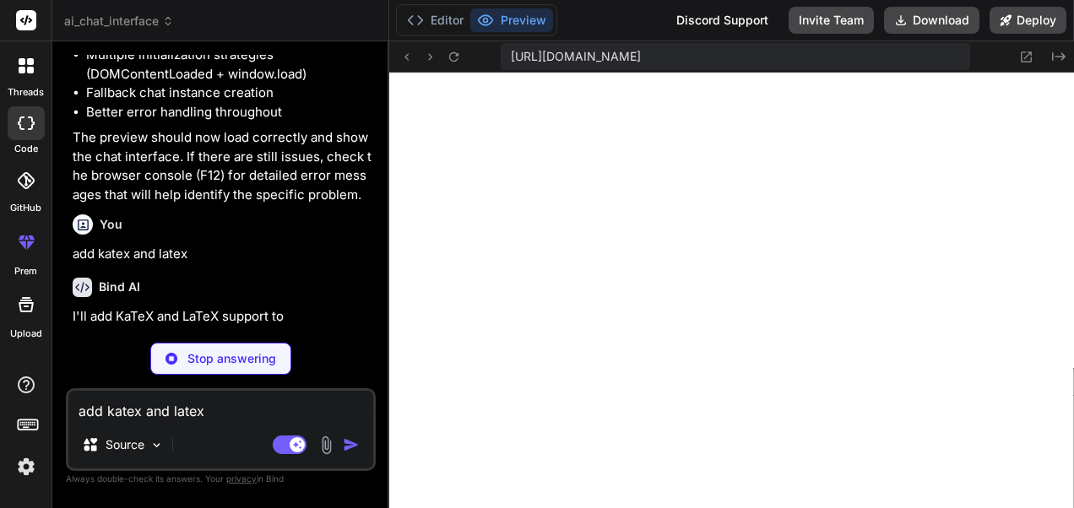
scroll to position [4109, 0]
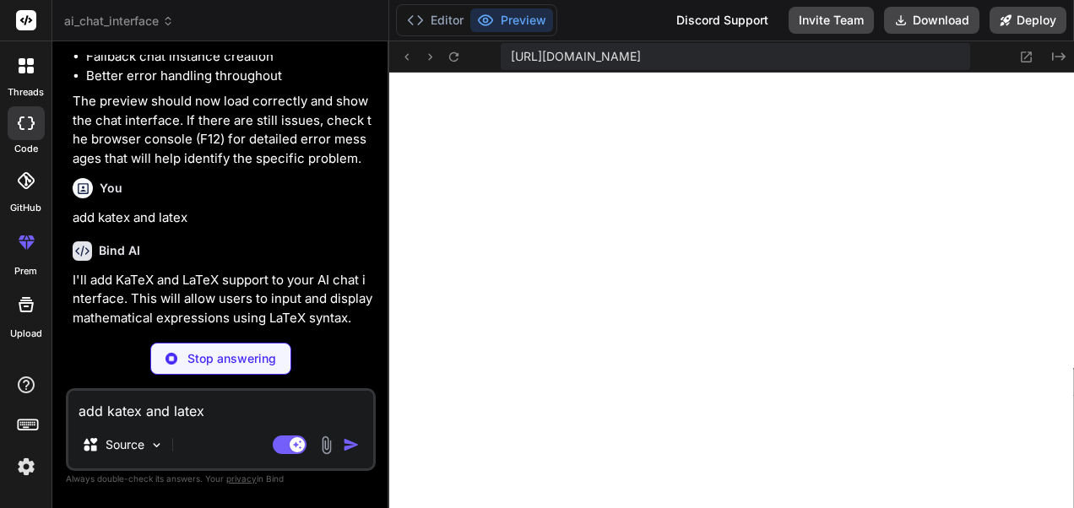
click at [290, 228] on p "add katex and latex" at bounding box center [223, 218] width 300 height 19
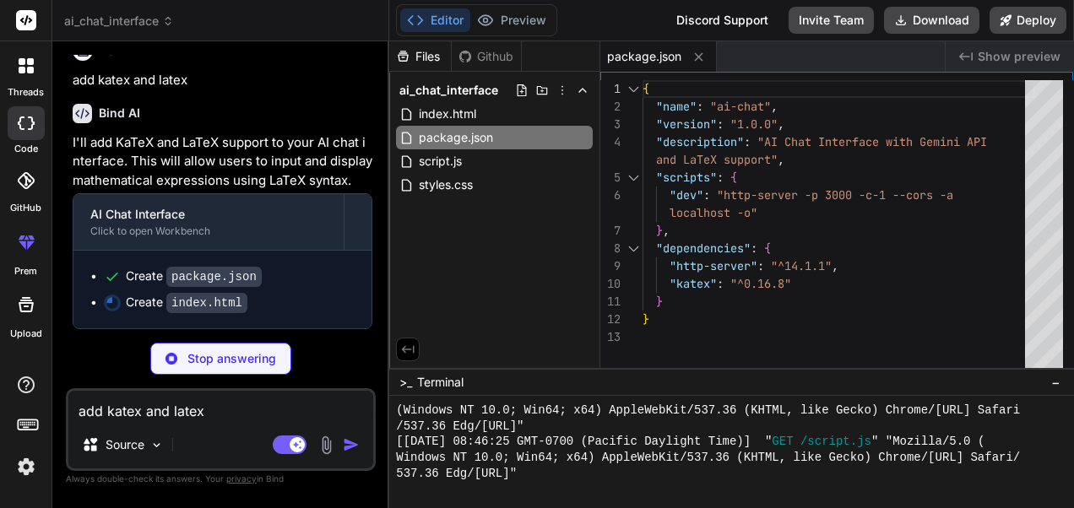
scroll to position [4286, 0]
type textarea "x"
type textarea "successfully'); script.onerror = () => console.error('Failed to load script'); …"
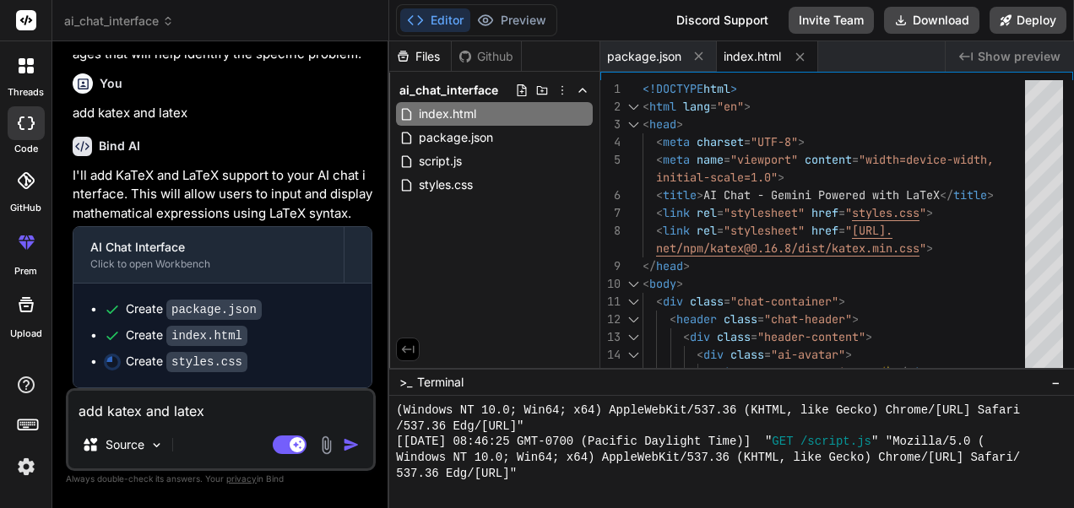
scroll to position [4253, 0]
type textarea "x"
click at [213, 416] on textarea "add katex and latex" at bounding box center [220, 406] width 305 height 30
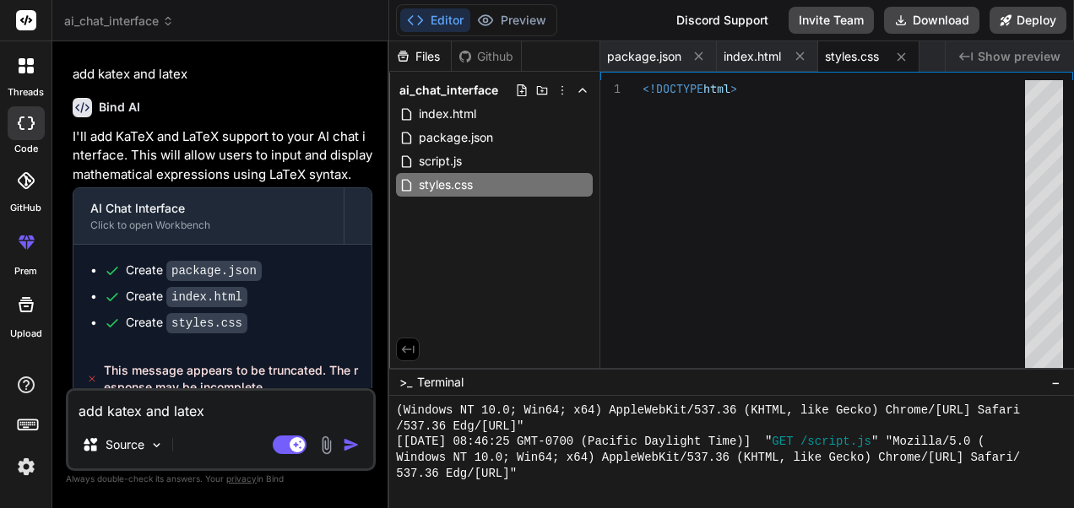
scroll to position [4286, 0]
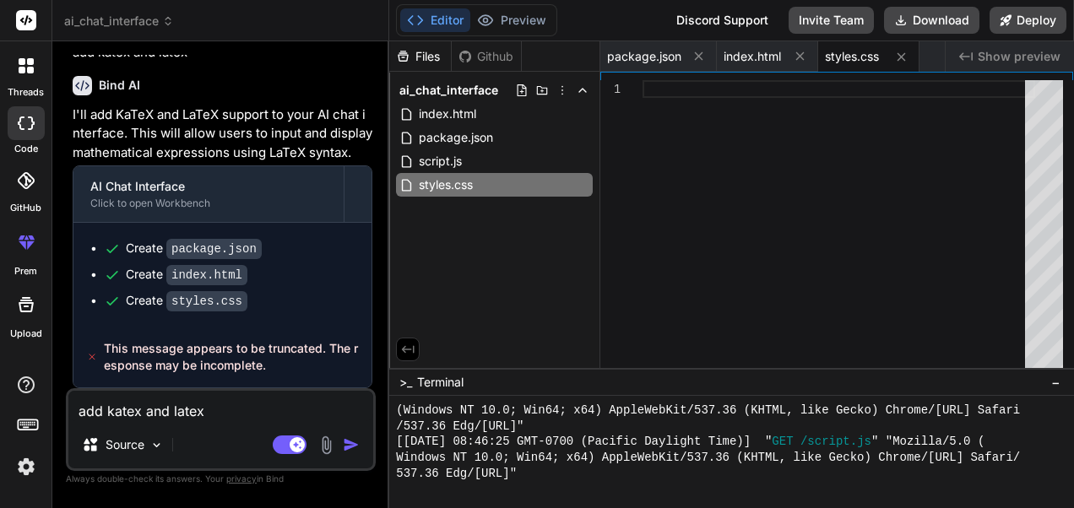
click at [372, 306] on div "Create package.json Create index.html Create styles.css" at bounding box center [222, 275] width 298 height 104
